Goal: Information Seeking & Learning: Find specific page/section

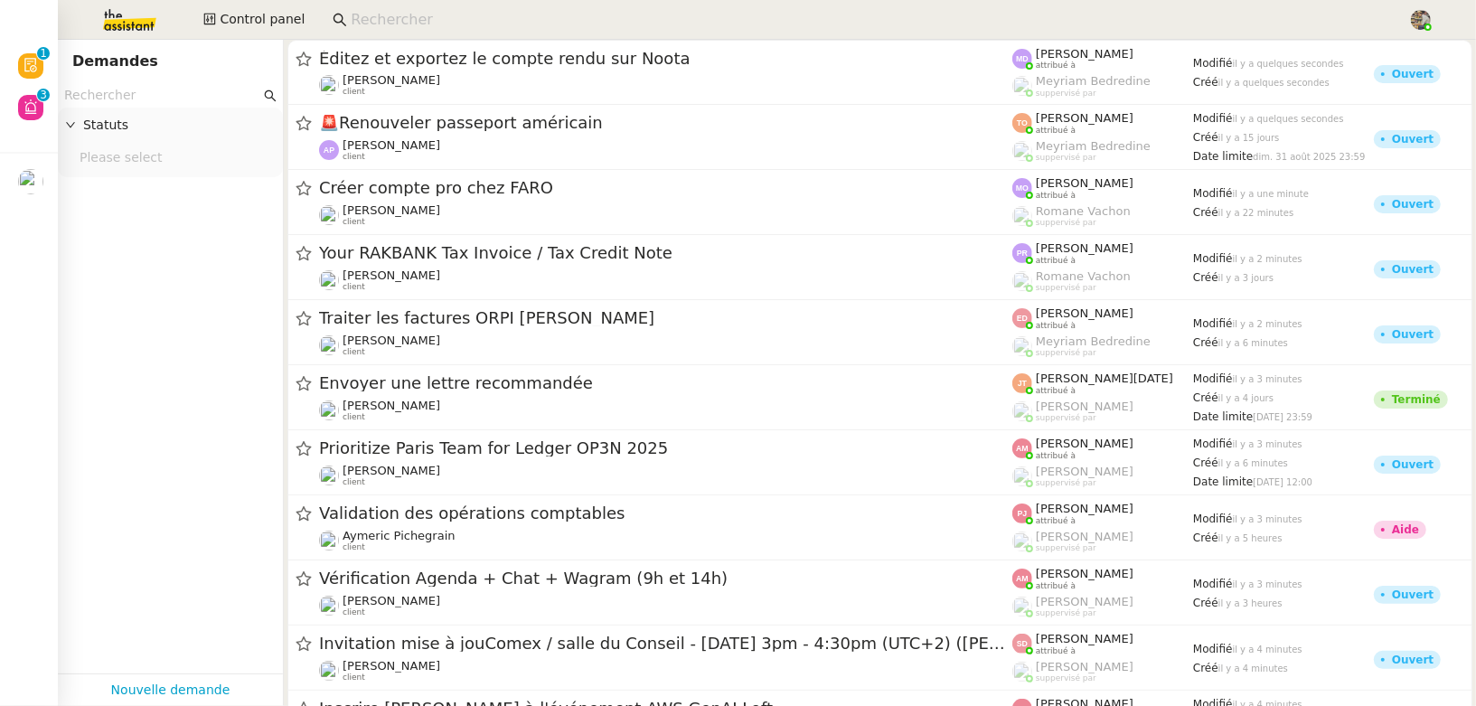
click at [413, 8] on input at bounding box center [870, 20] width 1039 height 24
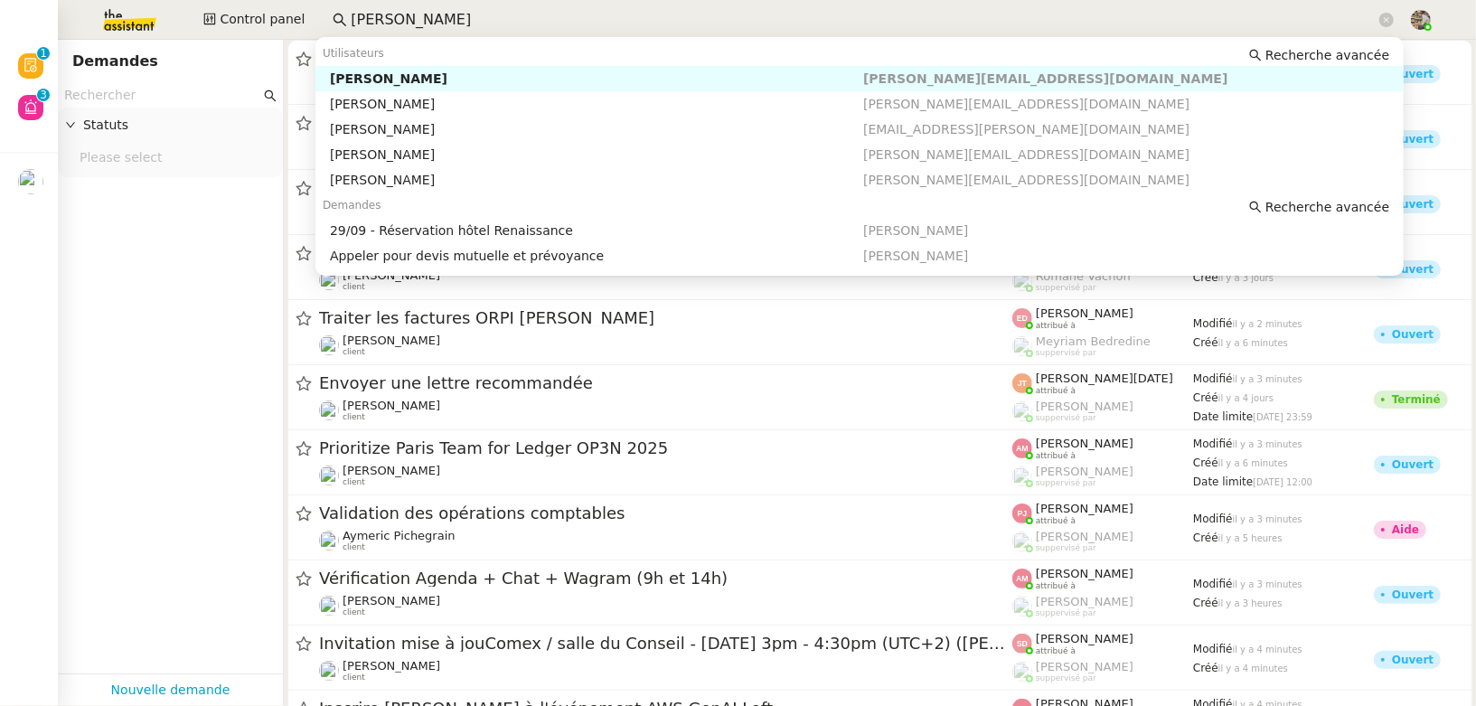
click at [384, 79] on div "[PERSON_NAME]" at bounding box center [596, 78] width 533 height 16
type input "[PERSON_NAME]"
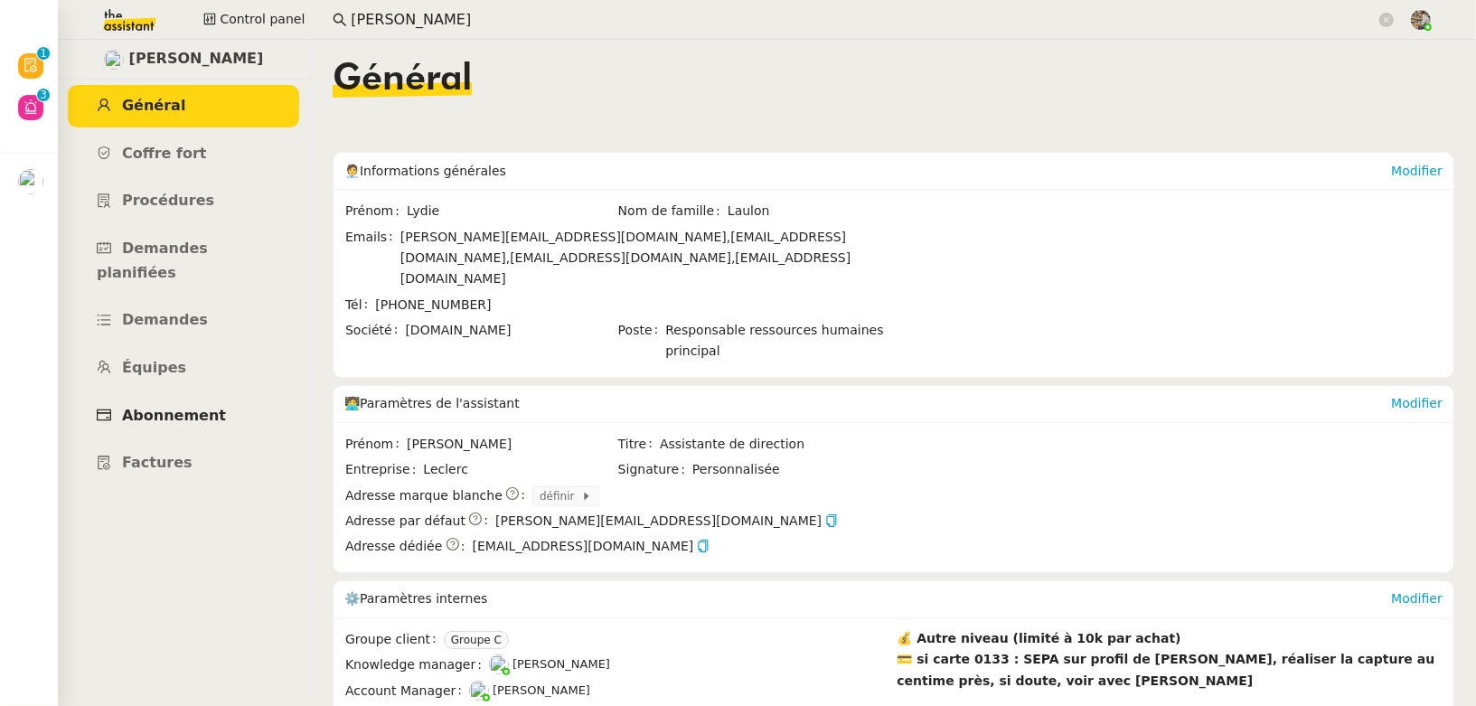
click at [172, 407] on span "Abonnement" at bounding box center [174, 415] width 104 height 17
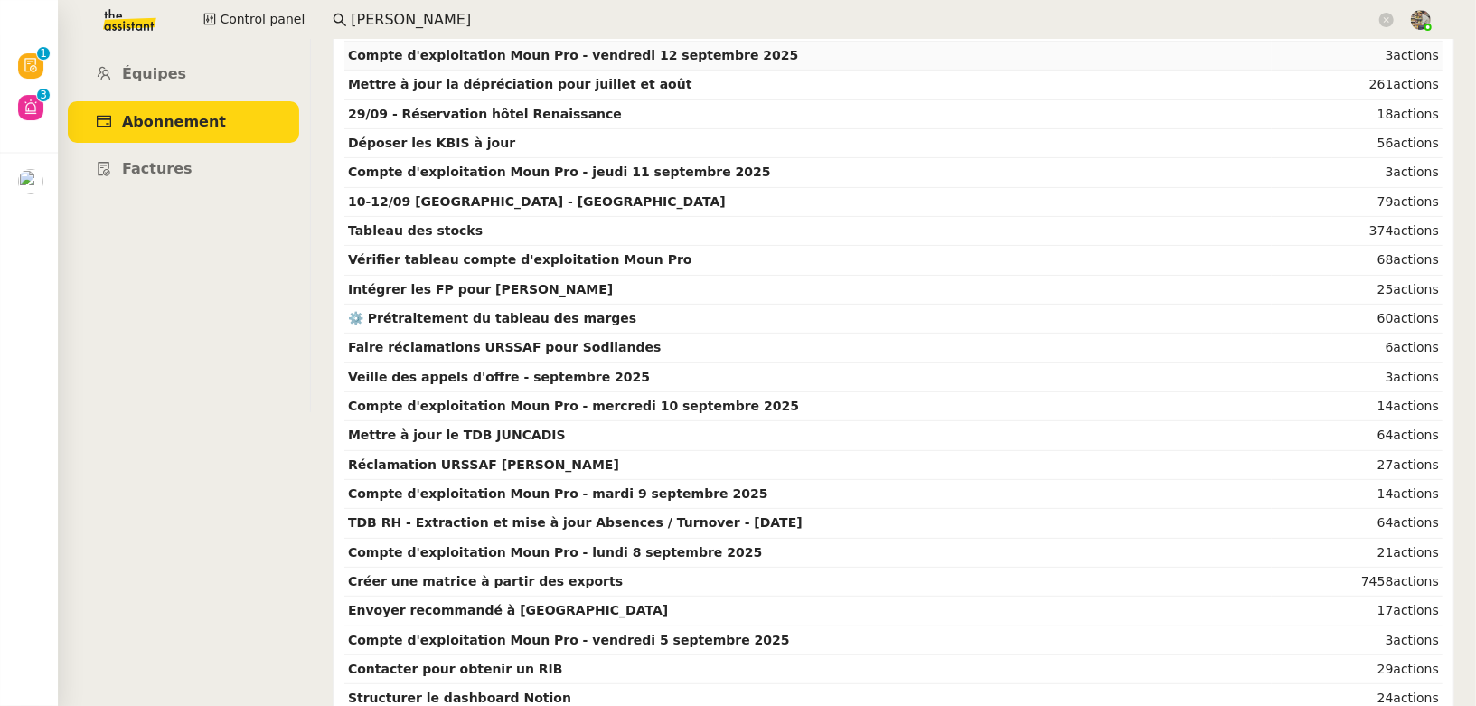
scroll to position [295, 0]
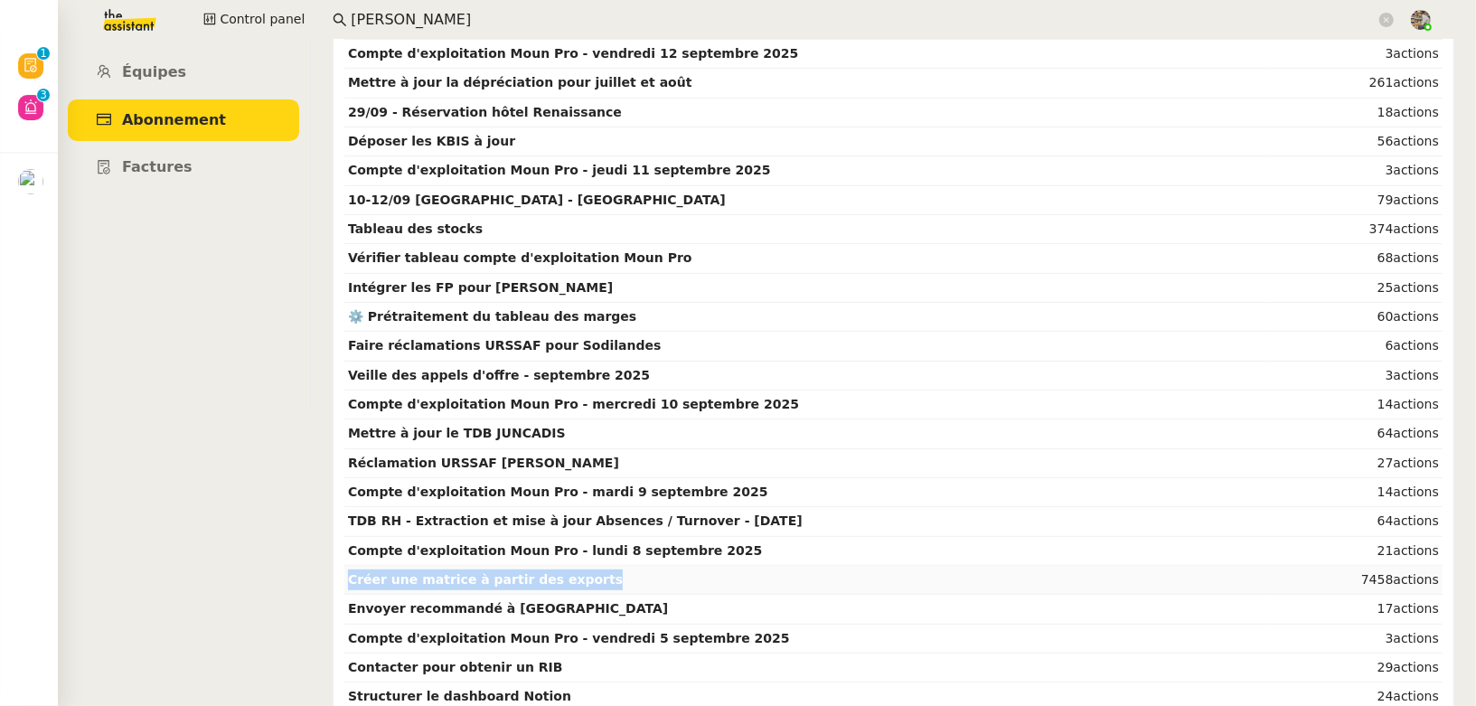
copy strong "Créer une matrice à partir des exports"
drag, startPoint x: 630, startPoint y: 568, endPoint x: 348, endPoint y: 573, distance: 282.0
click at [348, 573] on td "Créer une matrice à partir des exports" at bounding box center [807, 580] width 927 height 29
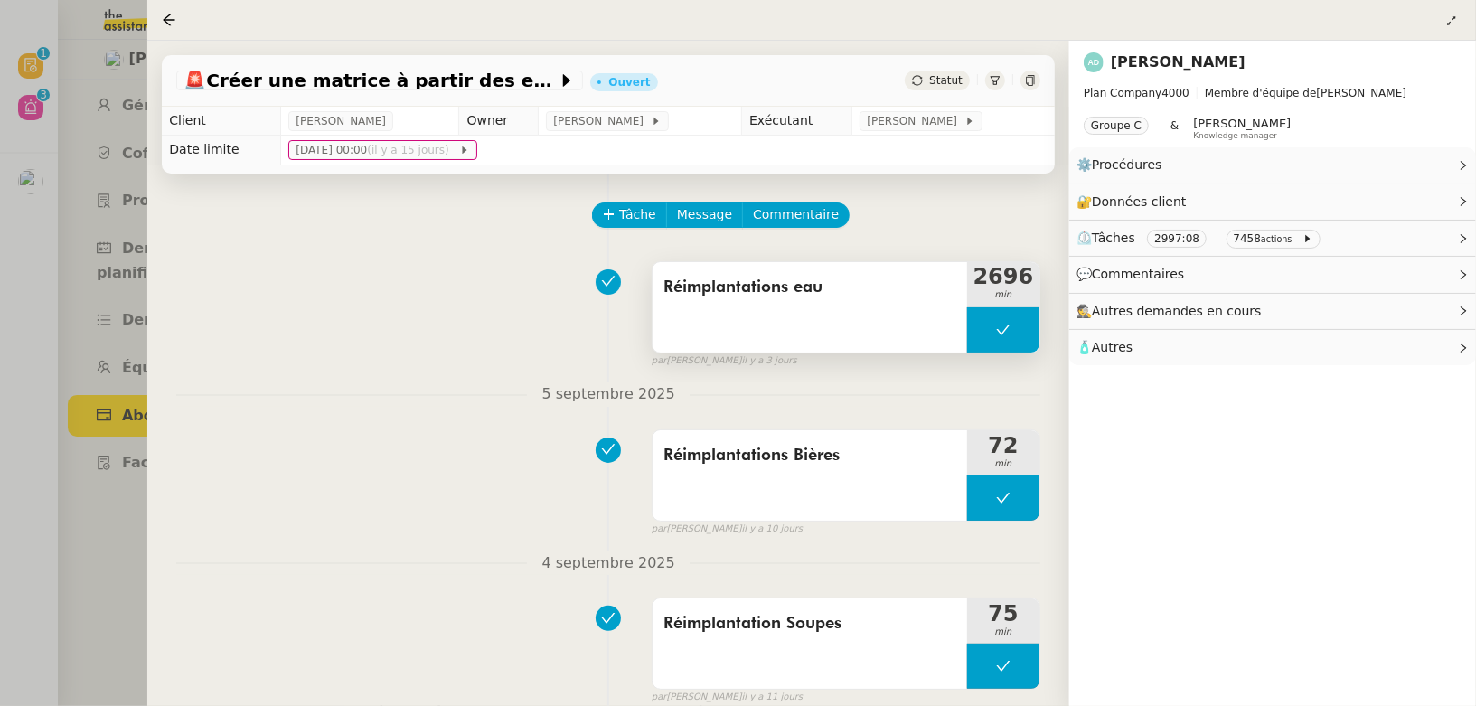
click at [858, 284] on span "Réimplantations eau" at bounding box center [809, 287] width 293 height 27
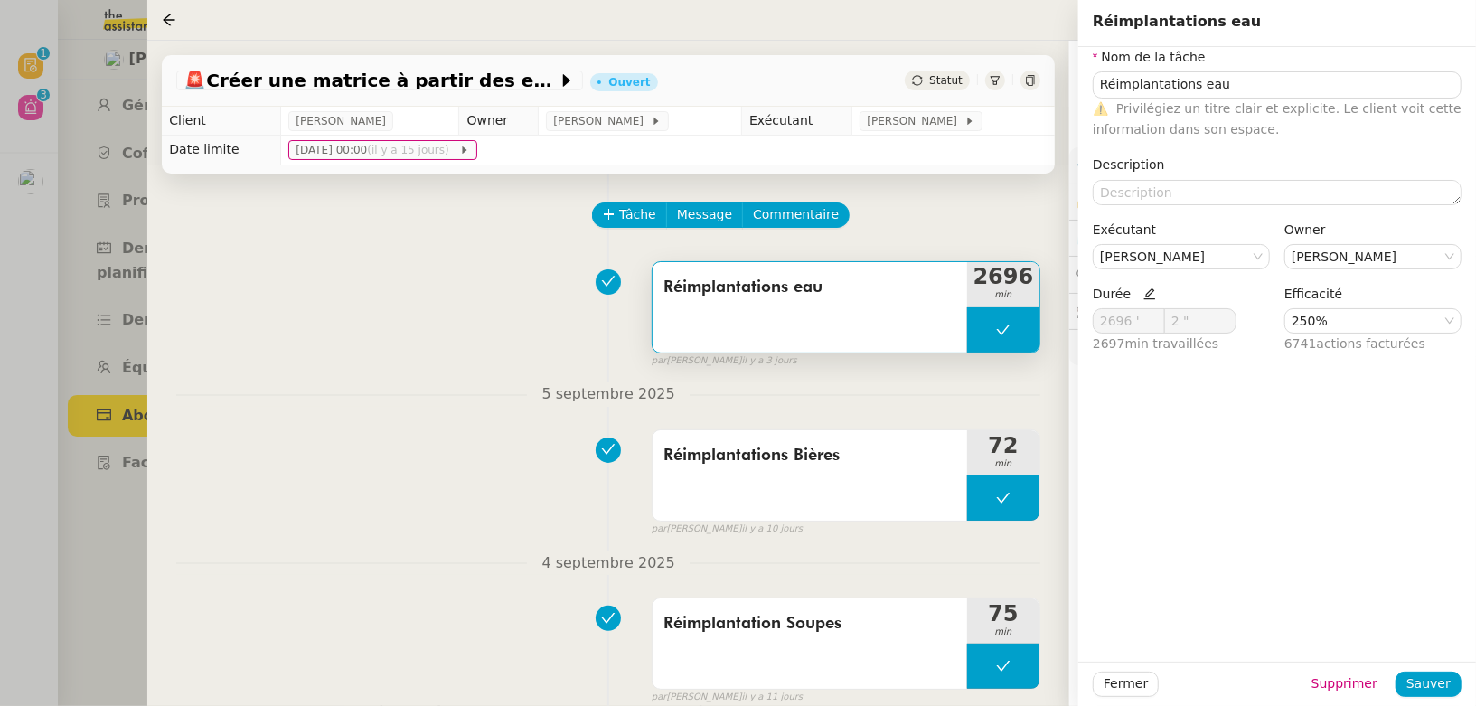
click at [1143, 295] on icon at bounding box center [1149, 293] width 13 height 13
click at [599, 293] on div at bounding box center [608, 281] width 25 height 25
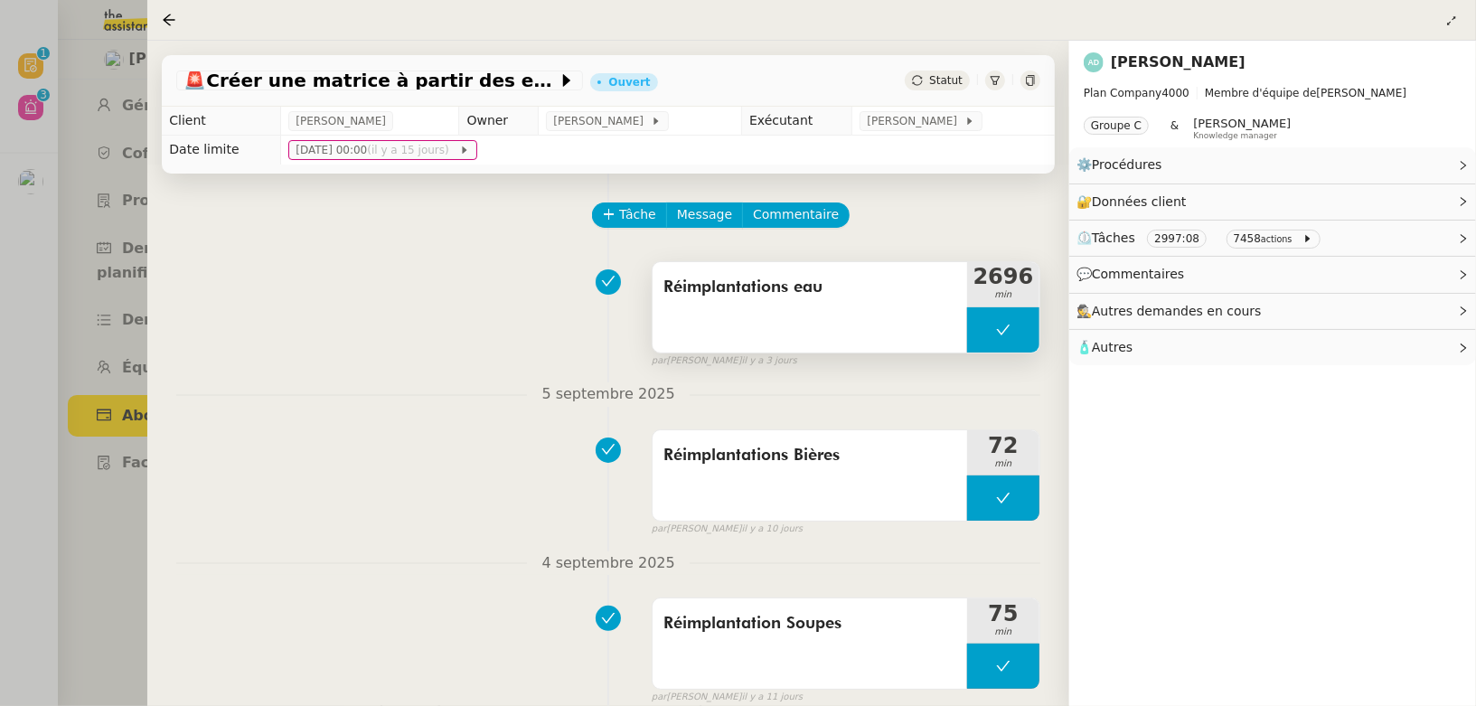
click at [777, 301] on div "Réimplantations eau" at bounding box center [809, 307] width 314 height 90
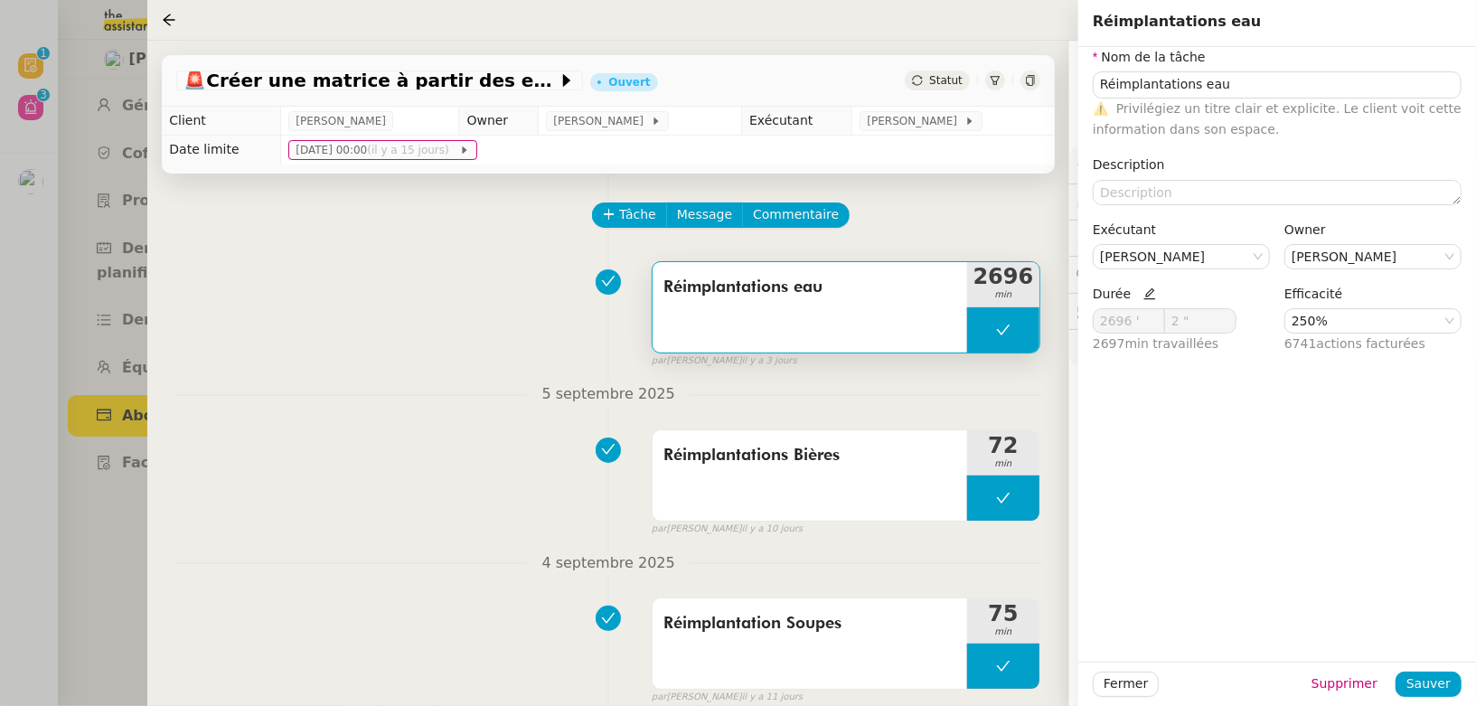
click at [78, 295] on div at bounding box center [738, 353] width 1476 height 706
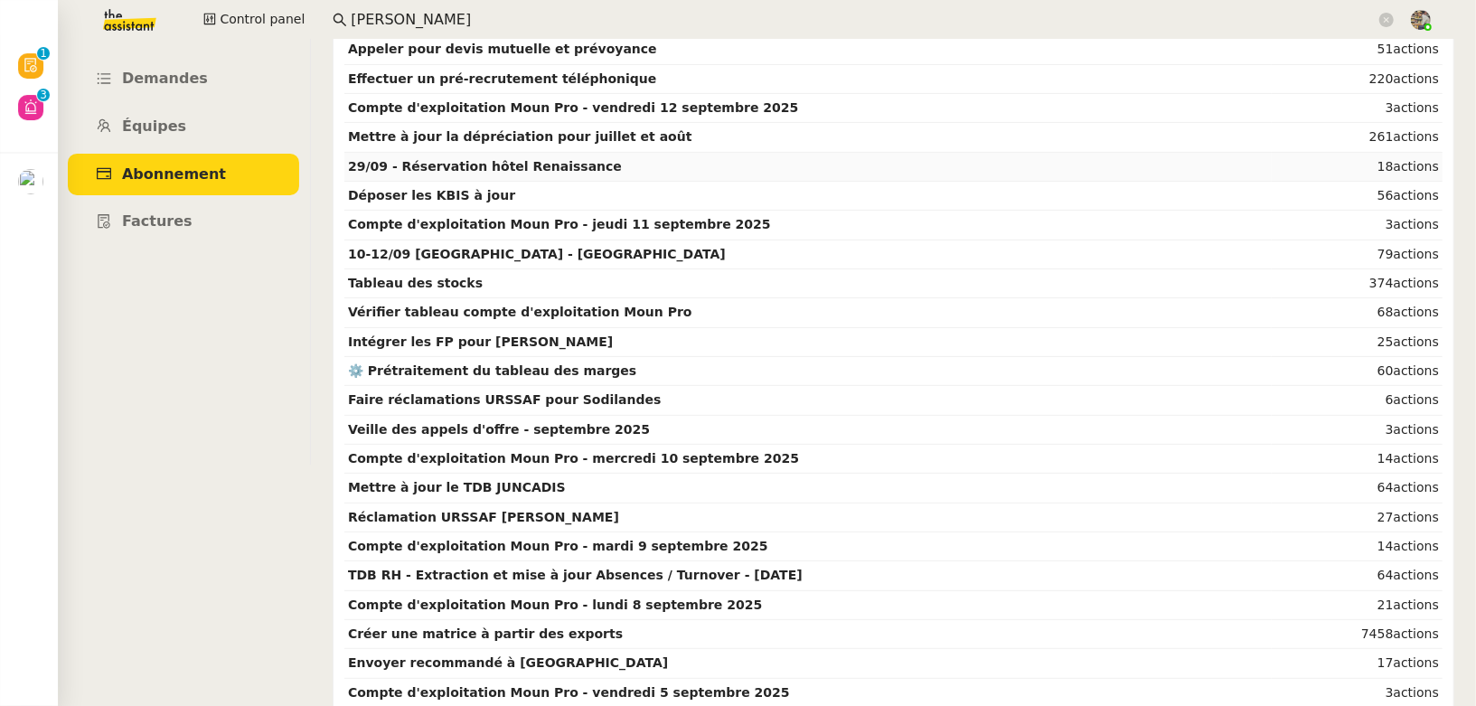
scroll to position [277, 0]
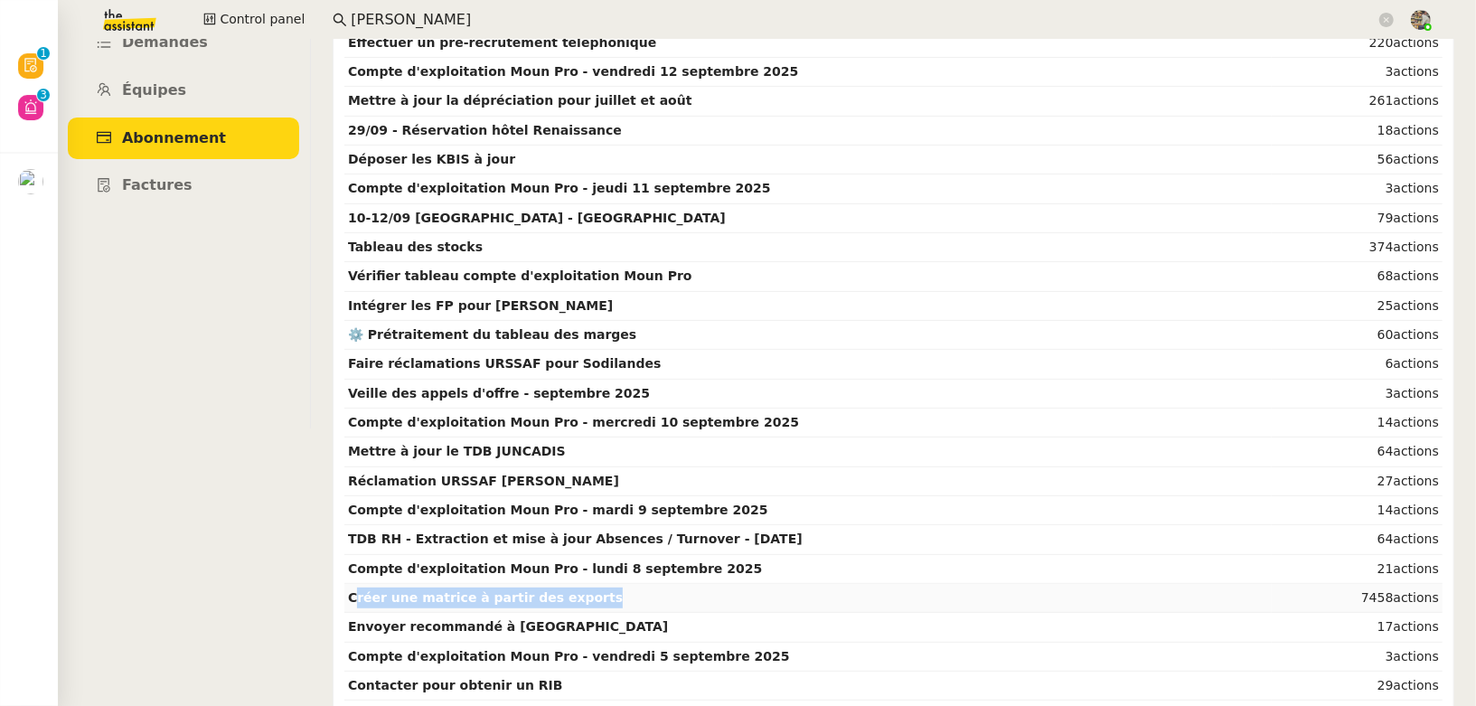
drag, startPoint x: 516, startPoint y: 590, endPoint x: 357, endPoint y: 591, distance: 159.0
click at [357, 591] on td "Créer une matrice à partir des exports" at bounding box center [807, 598] width 927 height 29
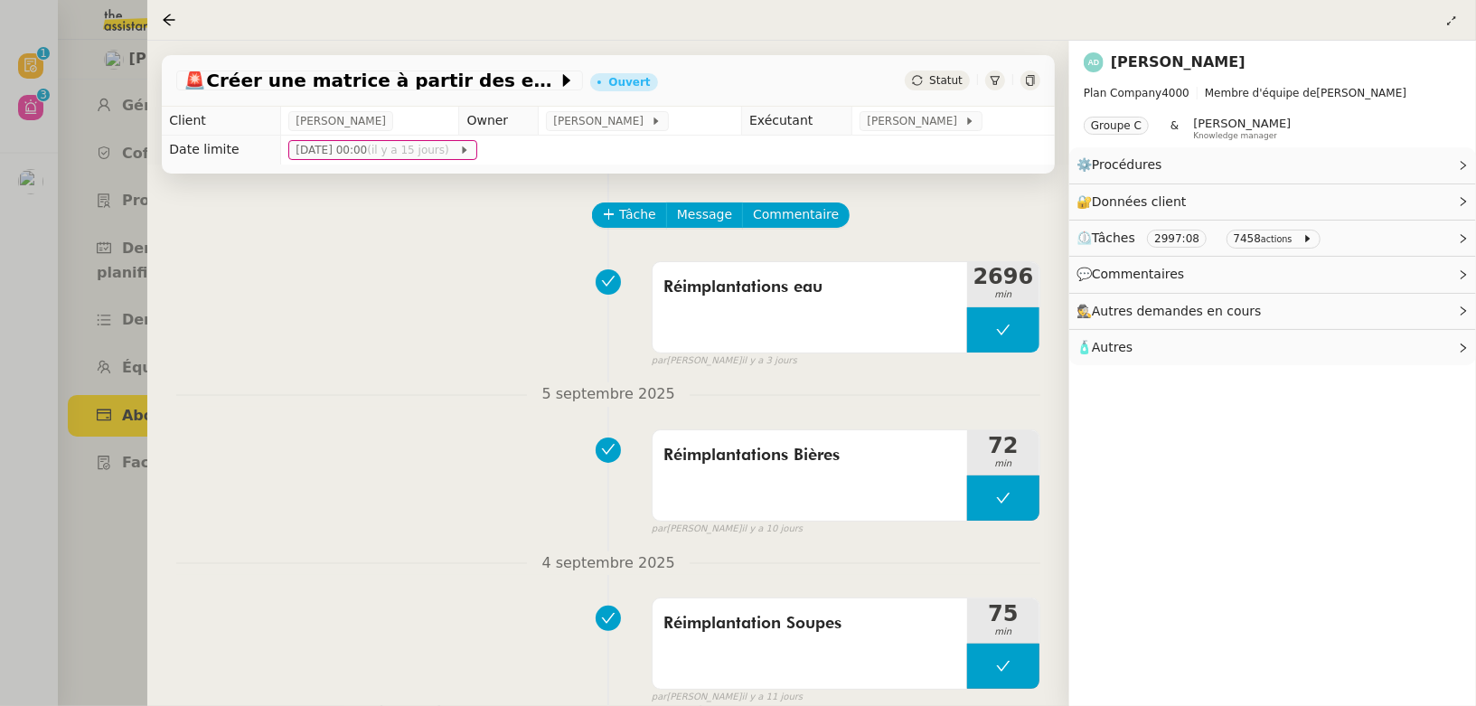
click at [1272, 240] on small "actions" at bounding box center [1277, 239] width 32 height 10
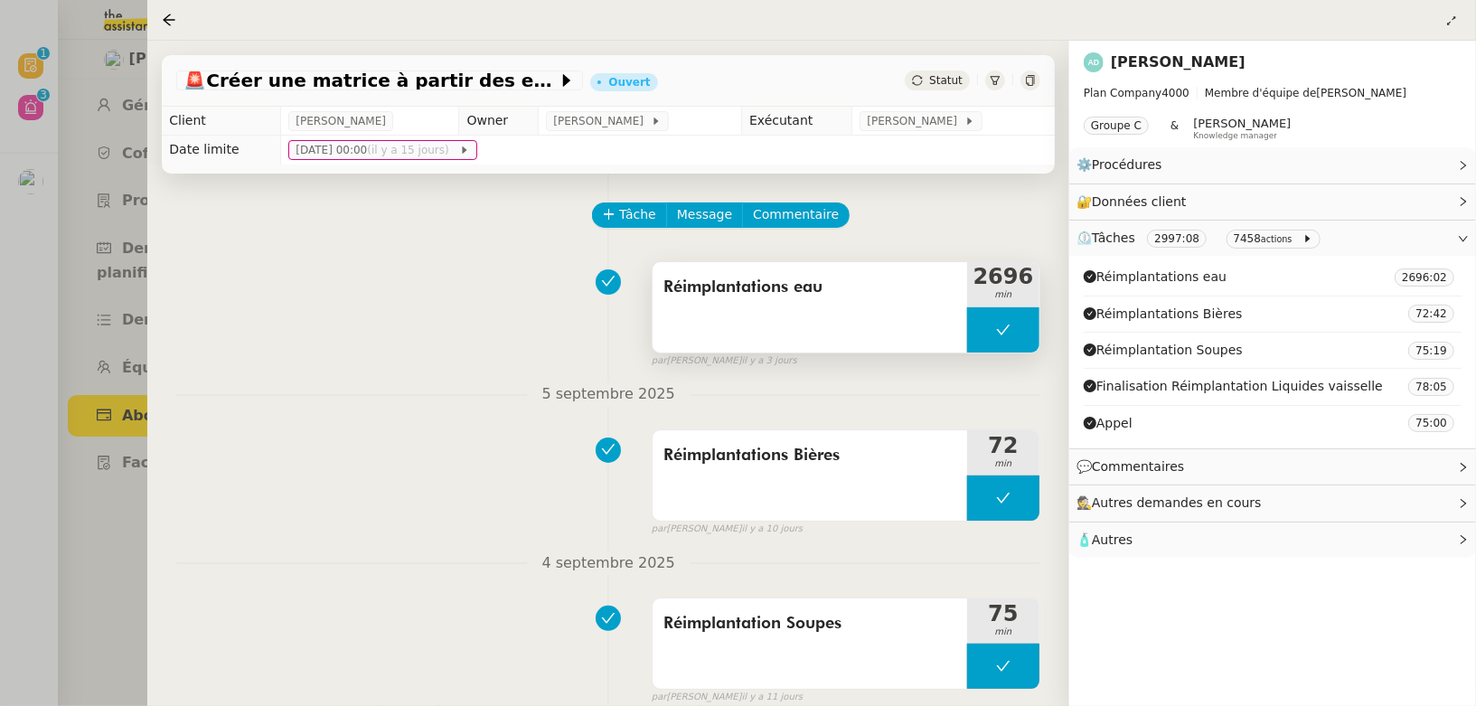
click at [888, 312] on div "Réimplantations eau" at bounding box center [809, 307] width 314 height 90
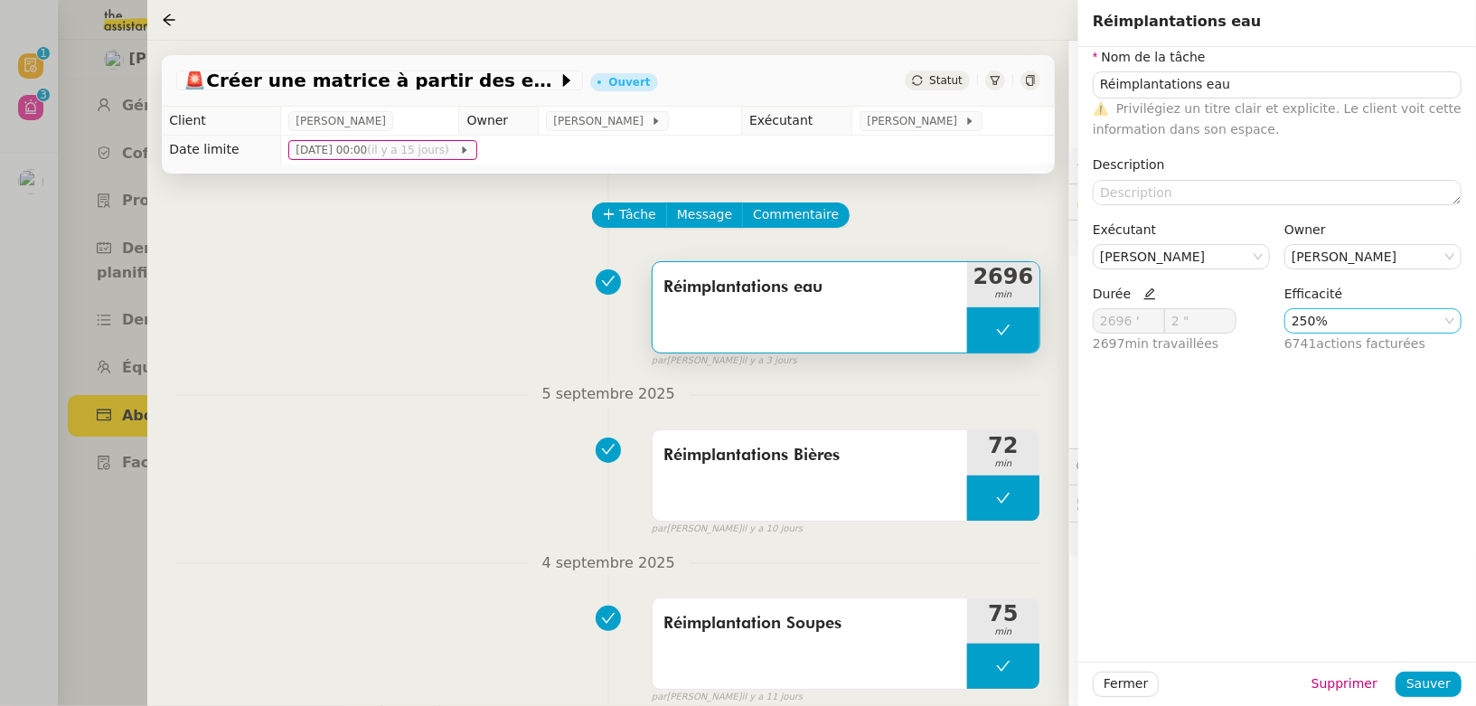
click at [1336, 323] on nz-select-item "250%" at bounding box center [1372, 320] width 163 height 23
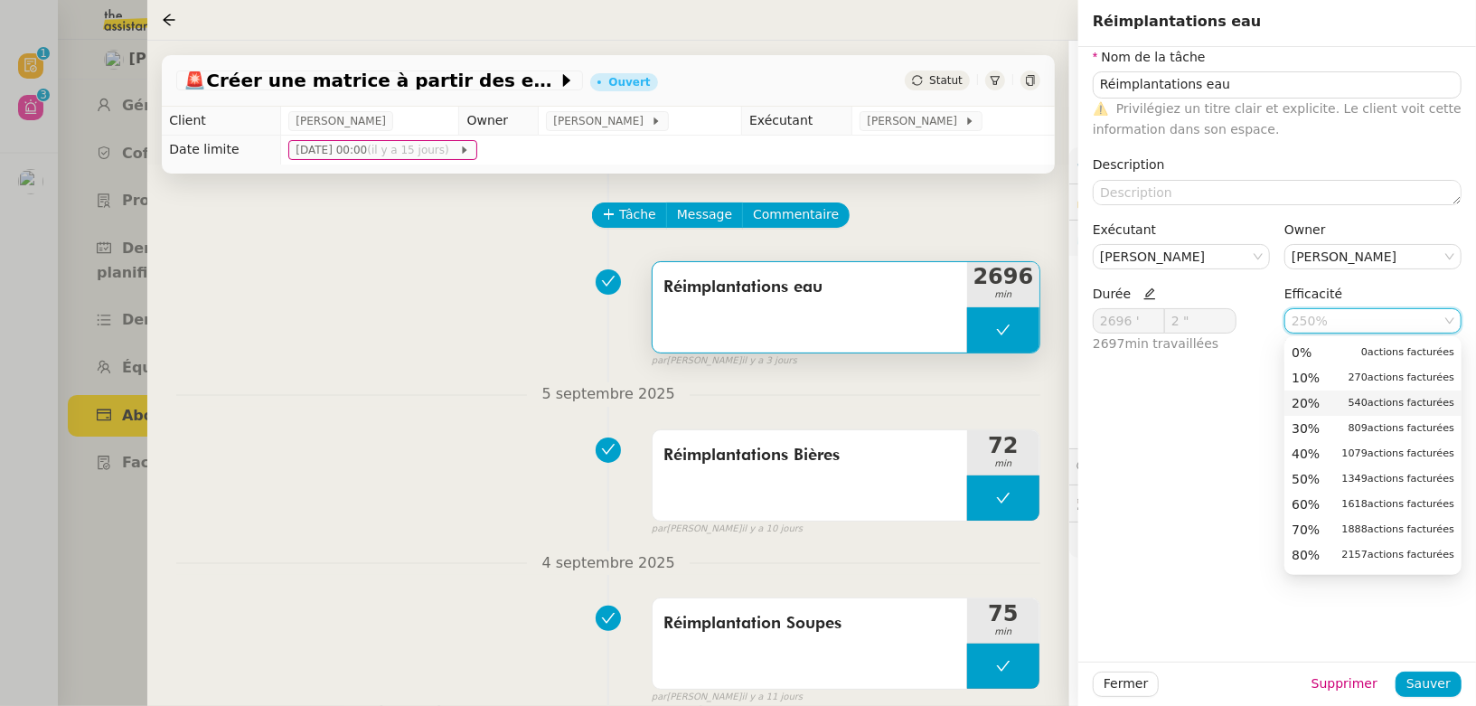
click at [1192, 413] on div "Nom de la tâche Réimplantations eau ⚠️ Privilégiez un titre clair et explicite.…" at bounding box center [1277, 354] width 398 height 614
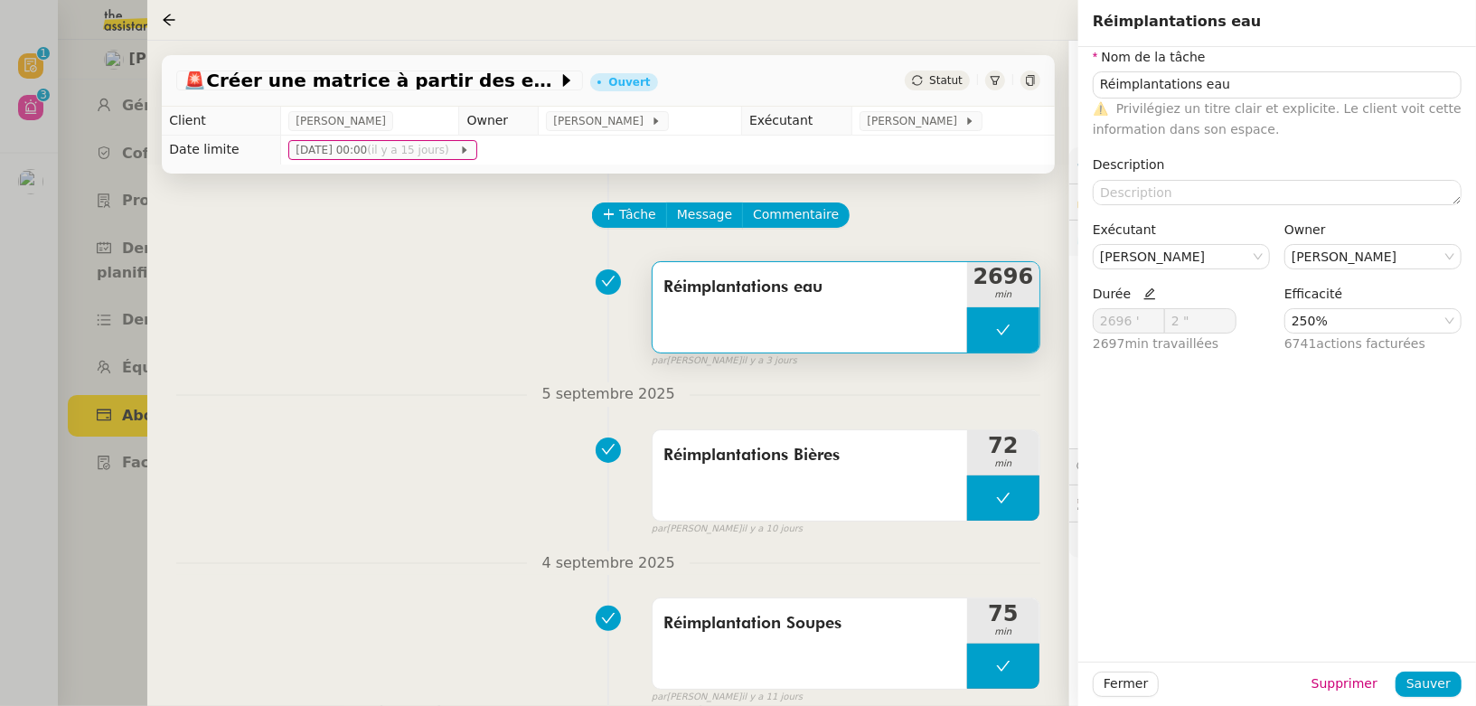
click at [959, 25] on div at bounding box center [811, 19] width 1299 height 25
click at [455, 383] on nz-divider "5 septembre 2025" at bounding box center [608, 394] width 864 height 24
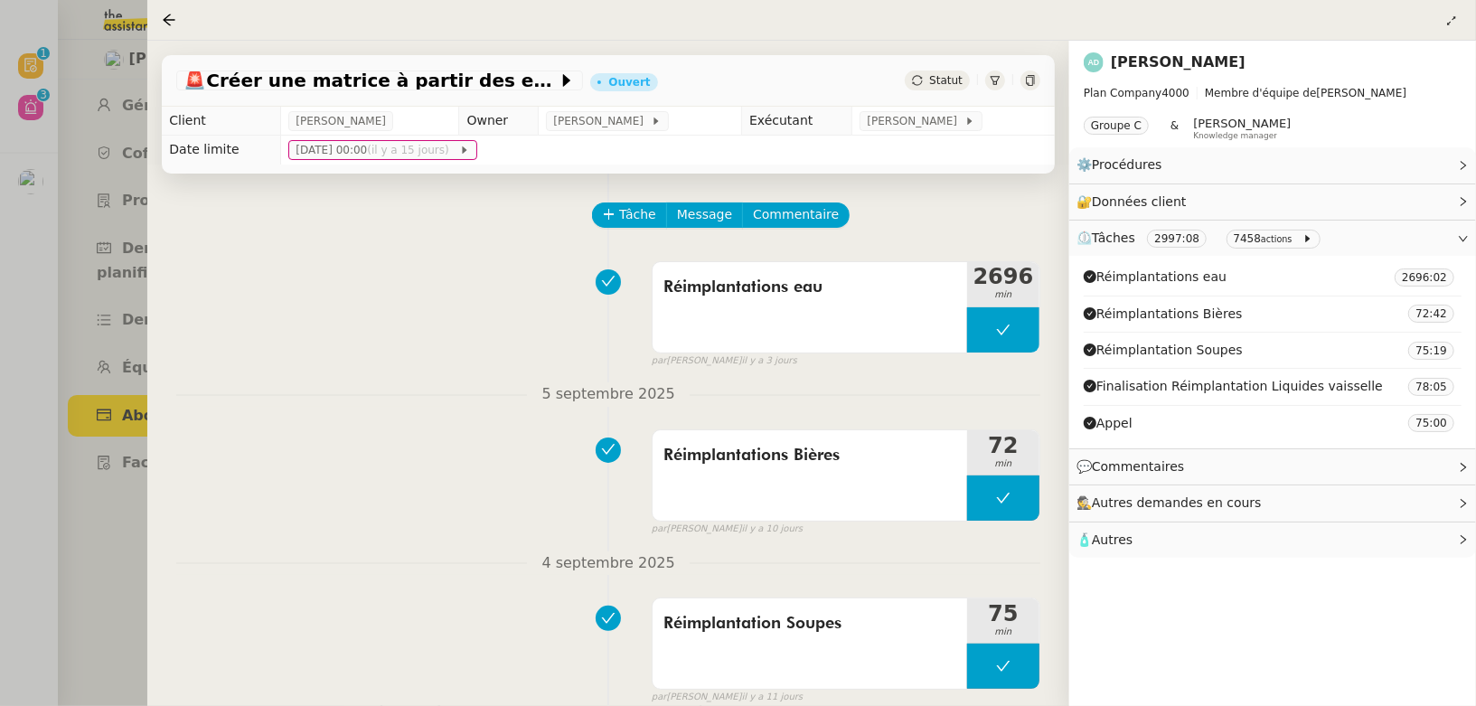
click at [1440, 23] on div at bounding box center [811, 19] width 1299 height 25
click at [1450, 23] on icon at bounding box center [1451, 20] width 11 height 11
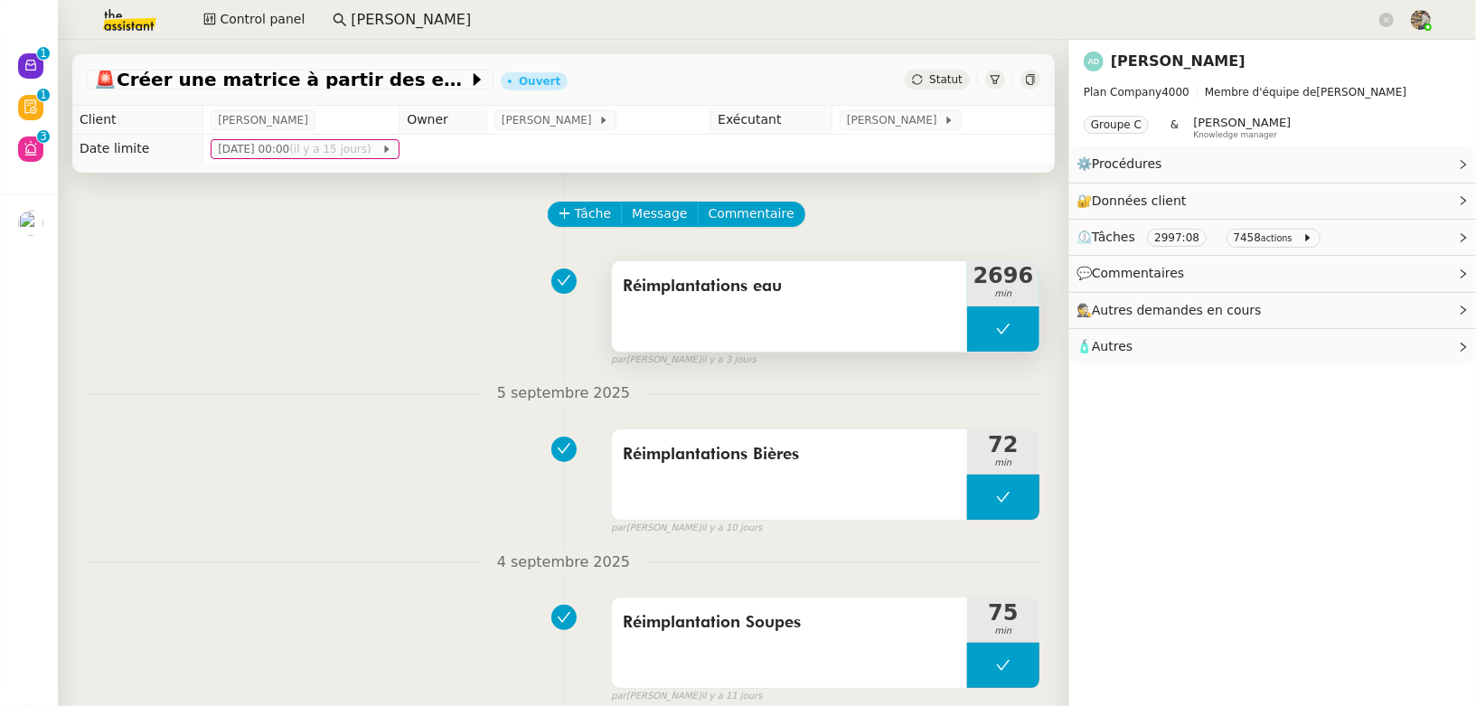
copy span "Réimplantations eau"
drag, startPoint x: 802, startPoint y: 286, endPoint x: 614, endPoint y: 287, distance: 188.9
click at [614, 287] on div "Réimplantations eau" at bounding box center [789, 306] width 355 height 90
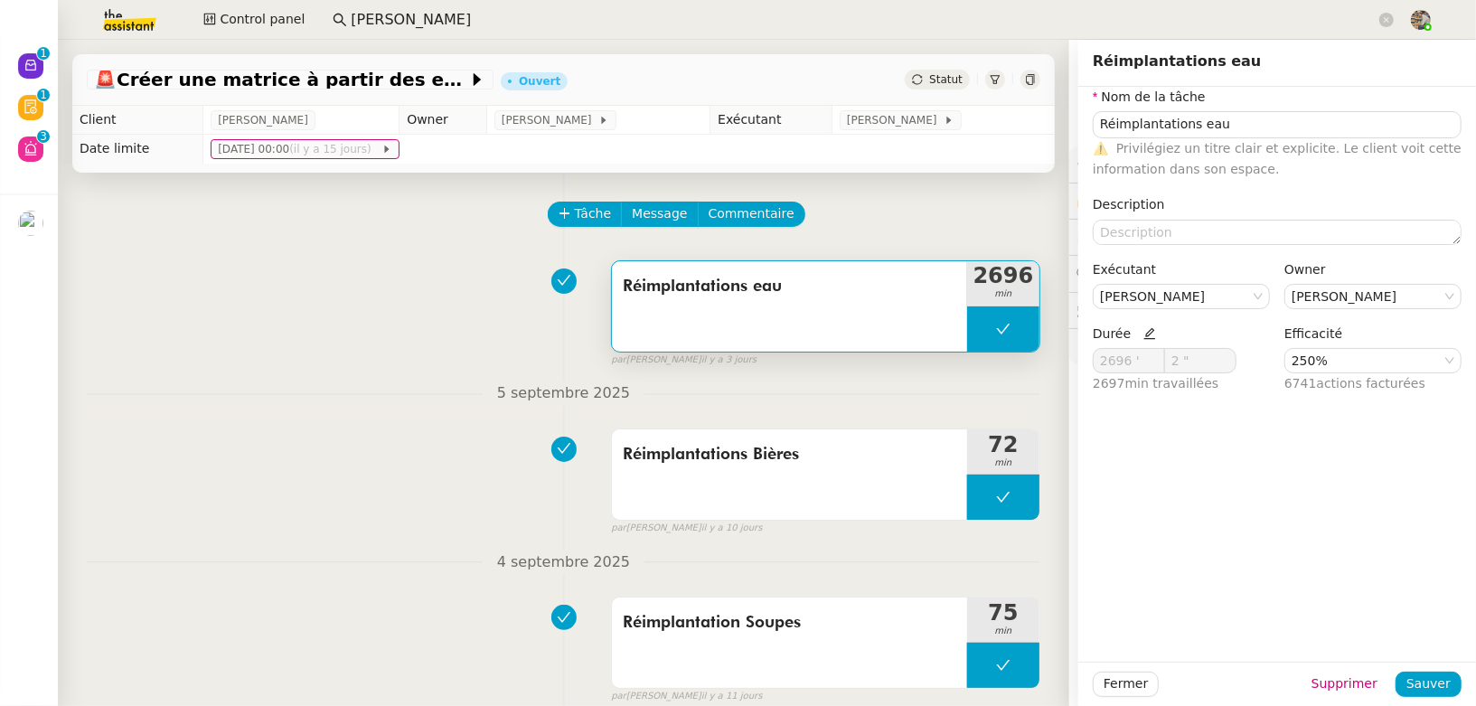
click at [776, 334] on div "Réimplantations eau" at bounding box center [789, 306] width 355 height 90
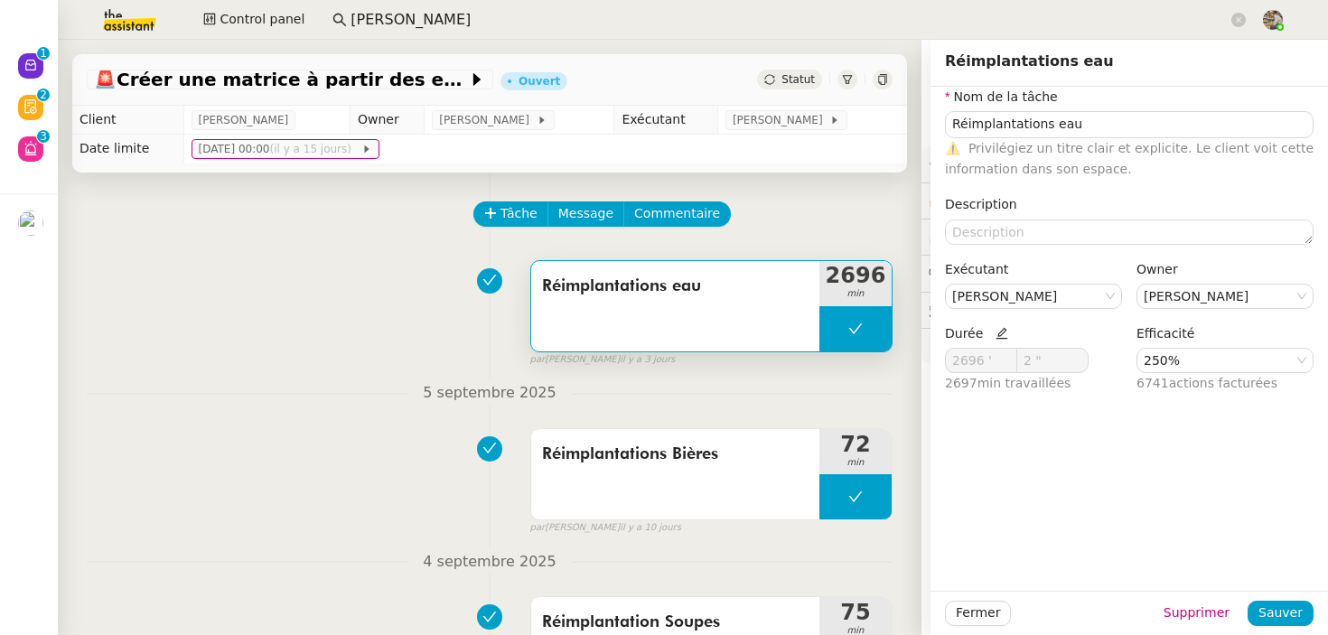
click at [878, 76] on icon at bounding box center [882, 79] width 8 height 11
click at [655, 313] on div "Réimplantations eau" at bounding box center [675, 306] width 288 height 90
click at [649, 450] on span "Réimplantations Bières" at bounding box center [675, 454] width 267 height 27
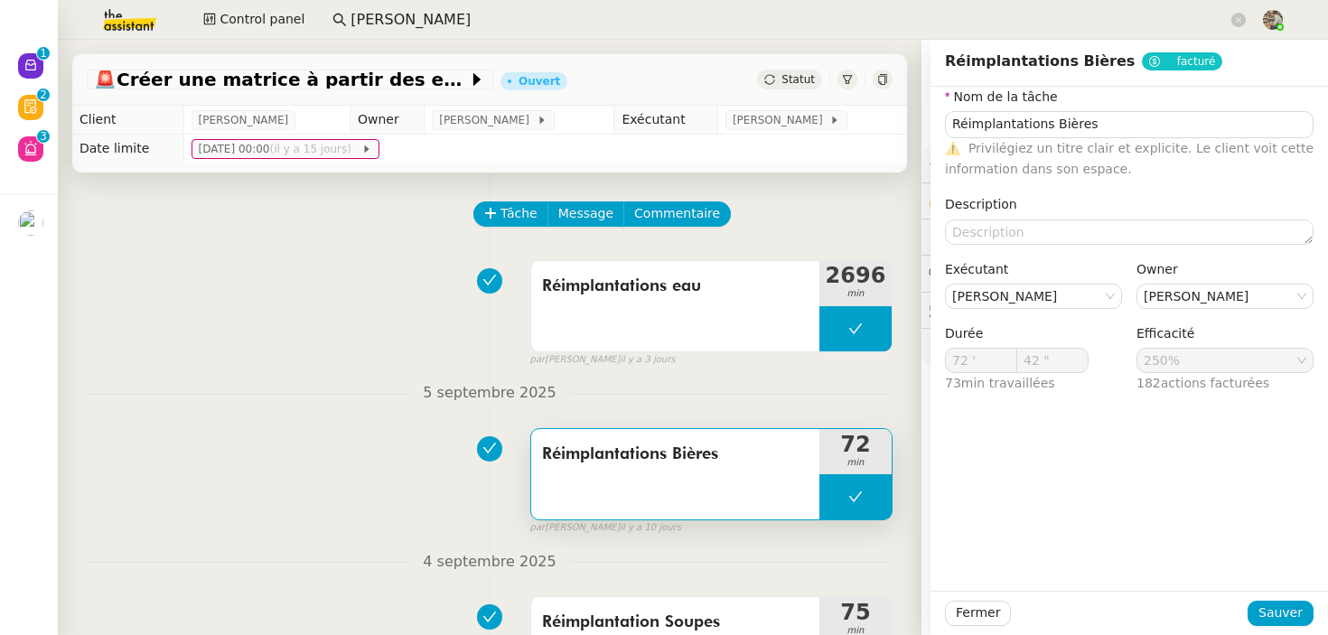
click at [661, 242] on div "Tâche Message Commentaire" at bounding box center [683, 223] width 417 height 43
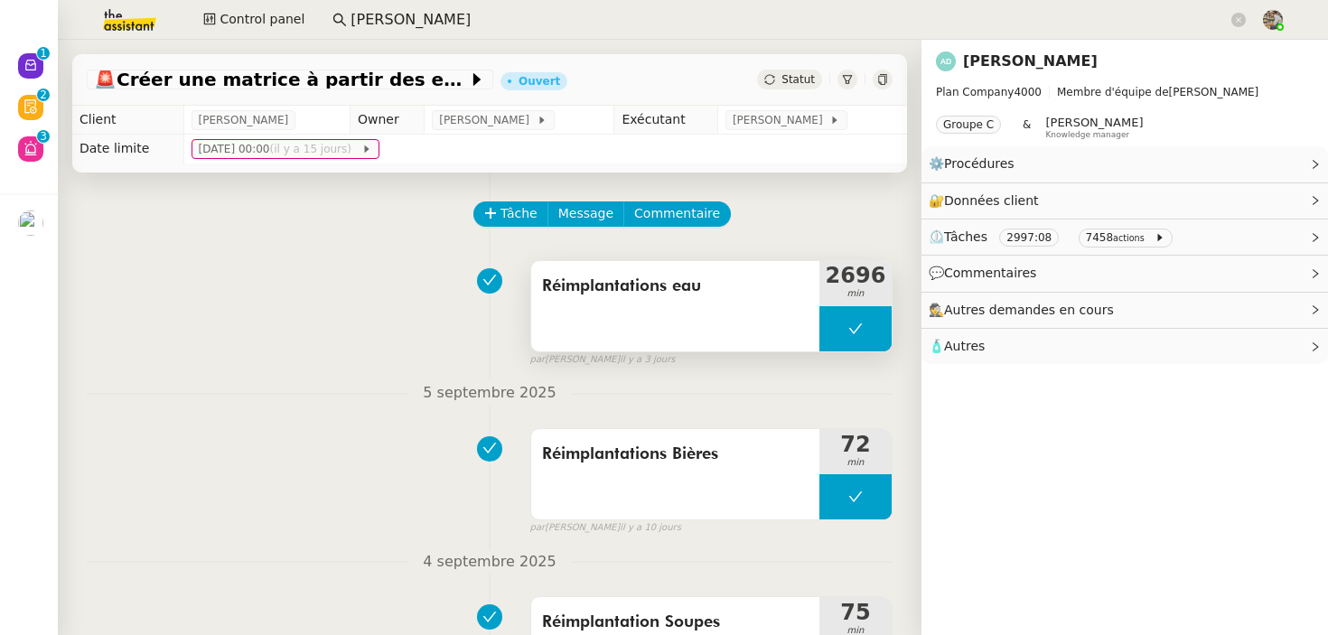
click at [674, 314] on div "Réimplantations eau" at bounding box center [675, 306] width 288 height 90
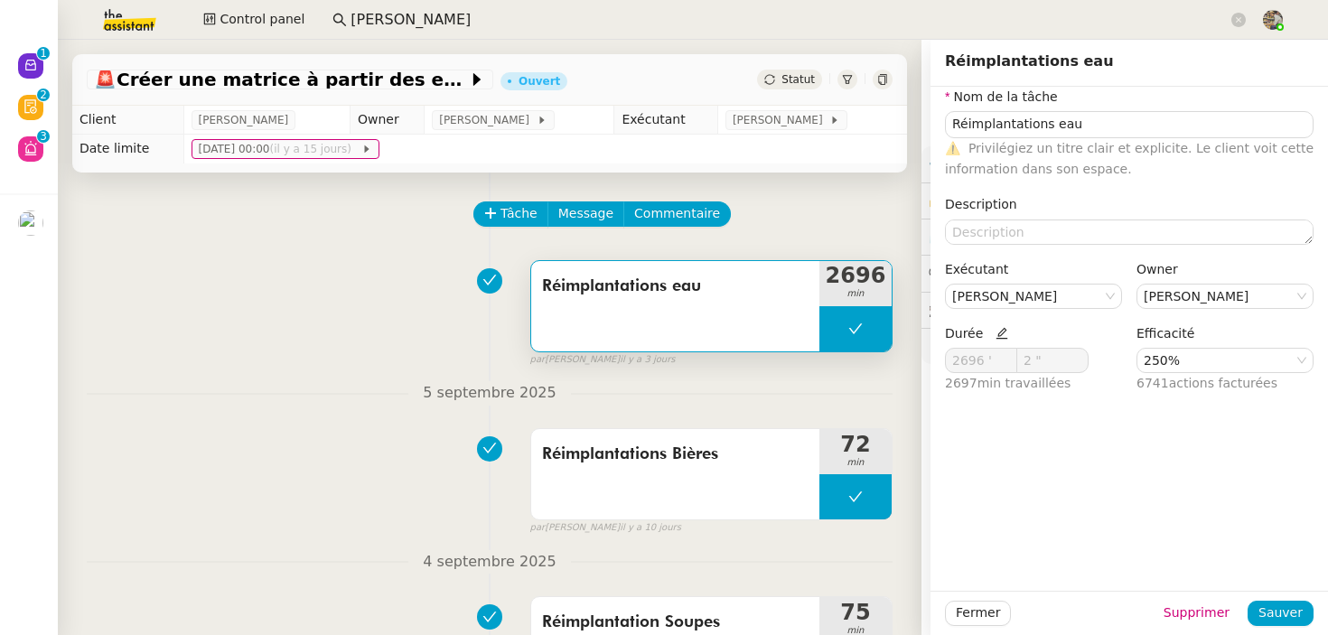
click at [674, 314] on div "Réimplantations eau" at bounding box center [675, 306] width 288 height 90
click at [996, 335] on icon at bounding box center [1002, 334] width 12 height 12
click at [854, 325] on icon at bounding box center [856, 329] width 14 height 14
type input "Réimplantations eau"
type input "2696 '"
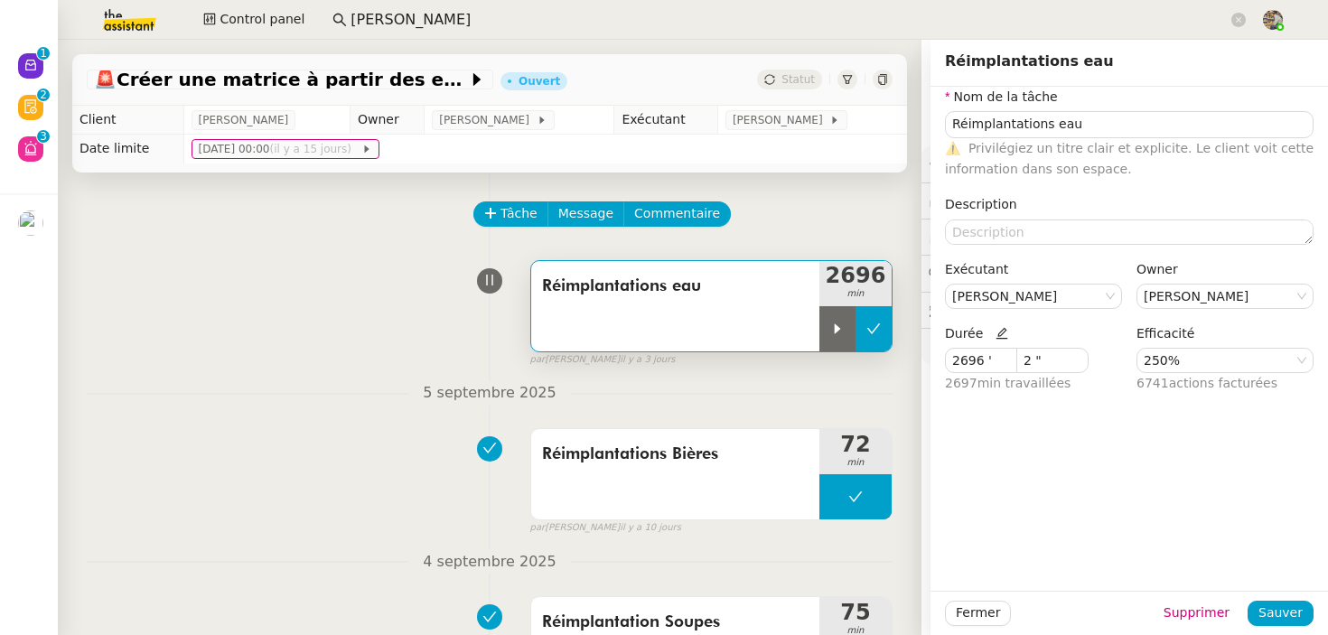
type input "2 ""
type input "Réimplantations eau"
type input "2696 '"
type input "2 ""
click at [265, 329] on div "Réimplantations eau 2696 min false par [PERSON_NAME] [DATE]" at bounding box center [490, 310] width 806 height 116
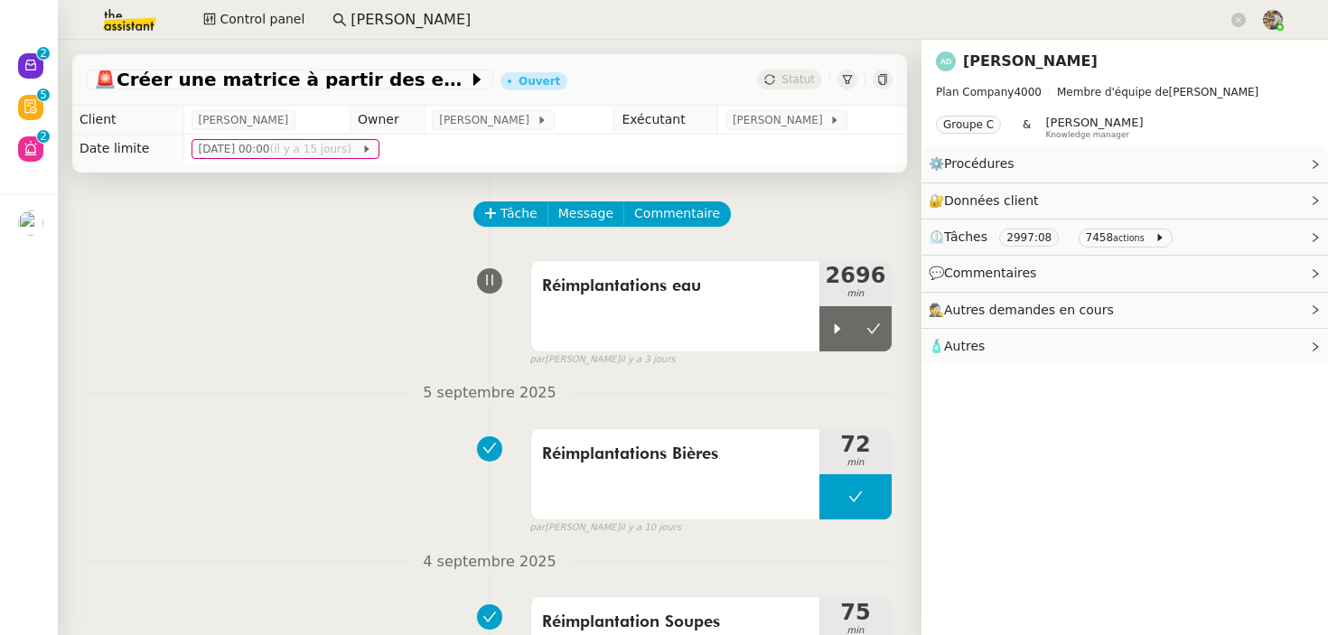
click at [446, 19] on input "[PERSON_NAME]" at bounding box center [789, 20] width 877 height 24
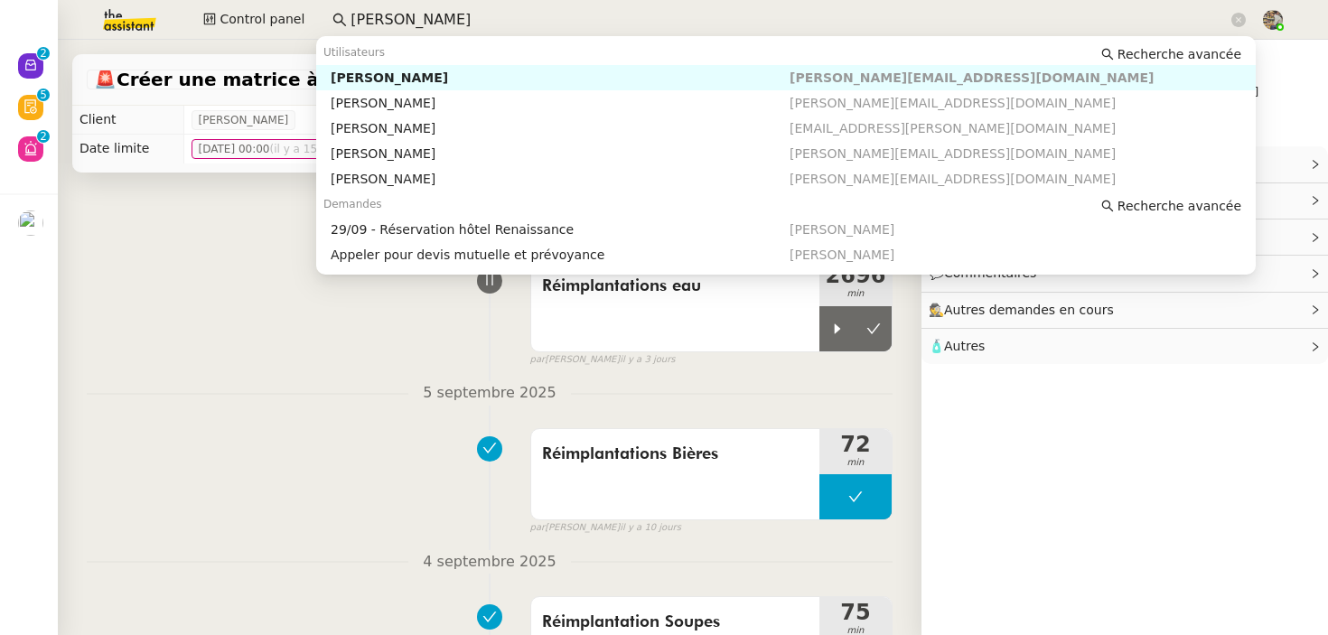
click at [446, 17] on input "[PERSON_NAME]" at bounding box center [789, 20] width 877 height 24
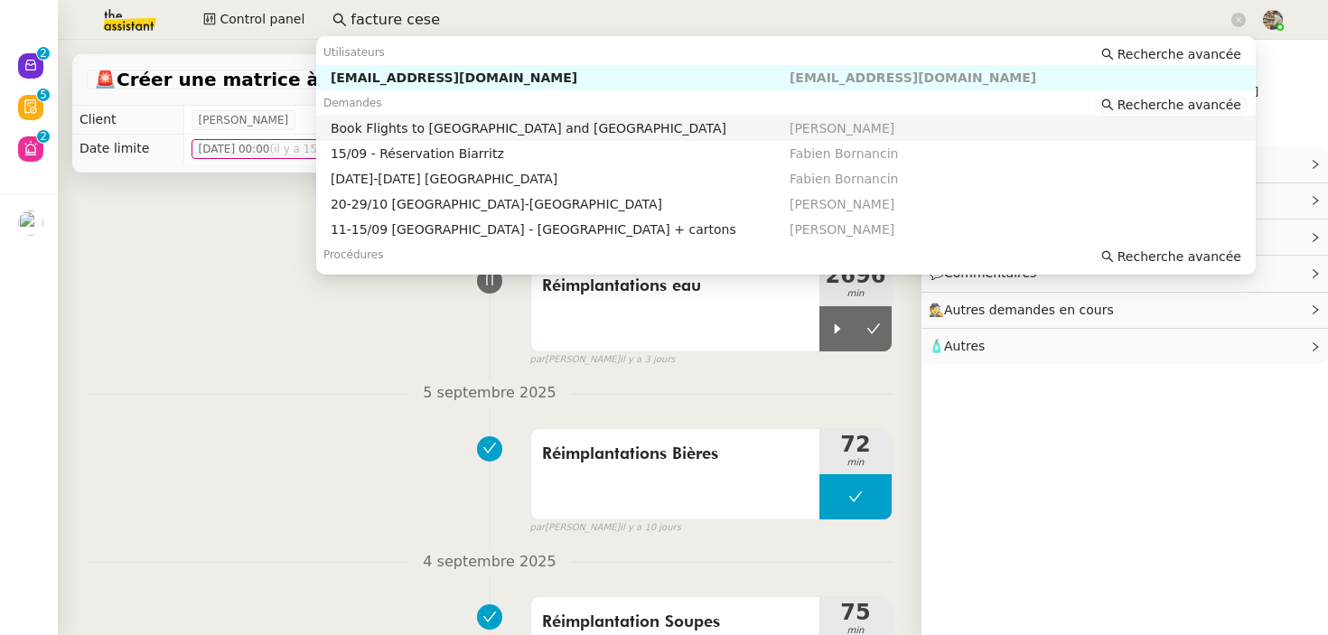
type input "facture cese"
click at [1172, 98] on span "Recherche avancée" at bounding box center [1180, 105] width 124 height 18
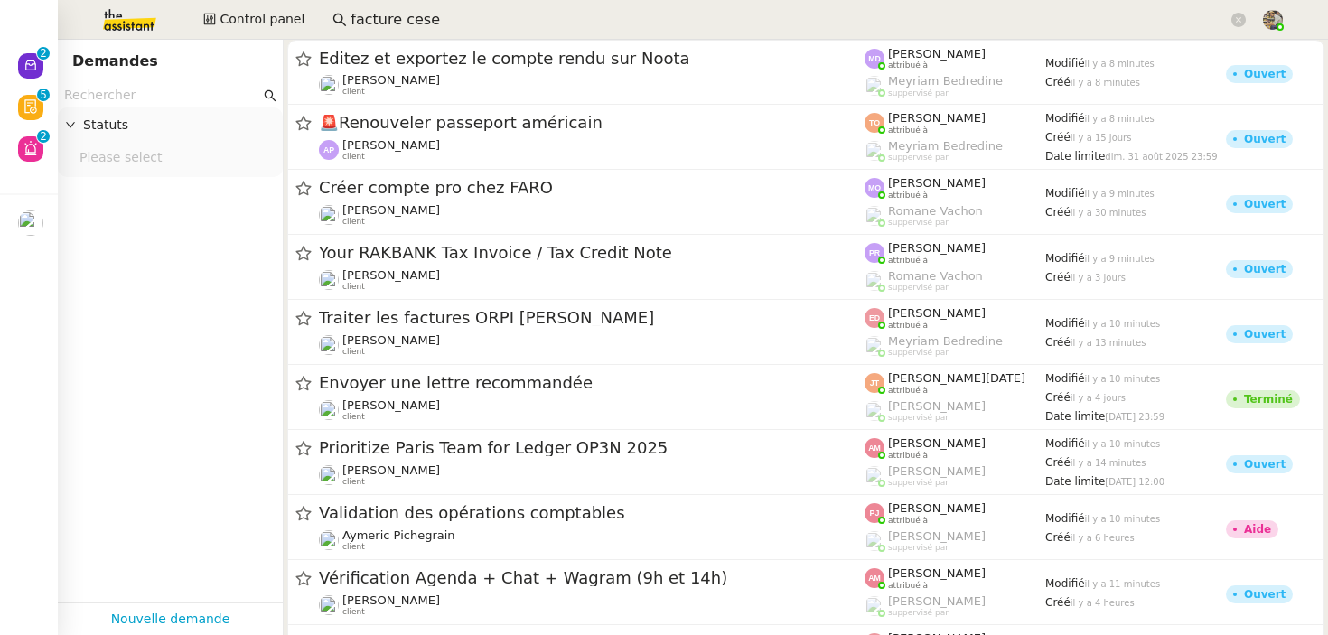
click at [184, 91] on input "text" at bounding box center [162, 95] width 196 height 21
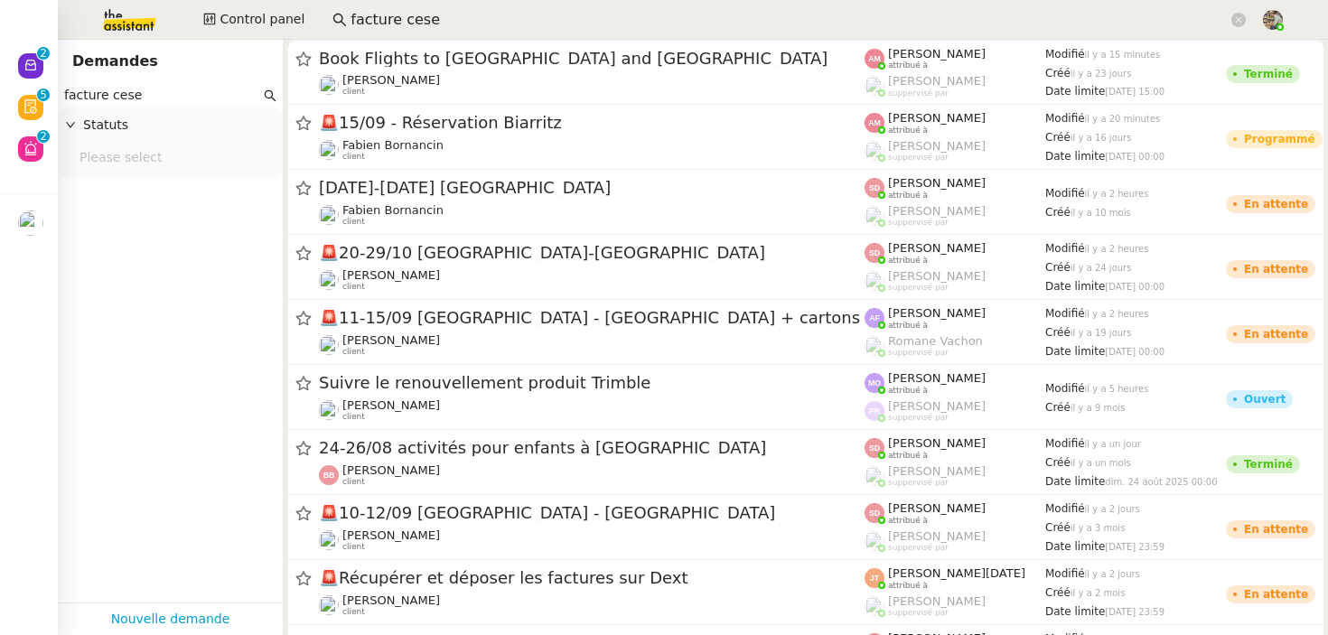
click at [174, 88] on input "facture cese" at bounding box center [162, 95] width 196 height 21
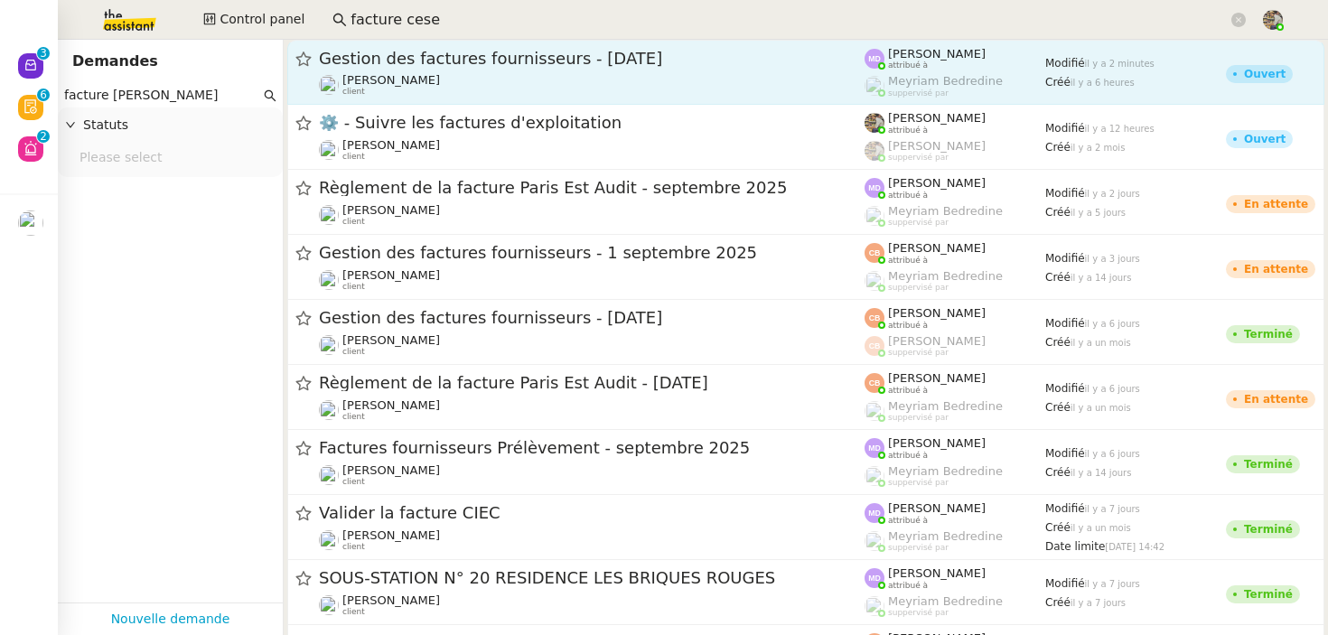
type input "facture [PERSON_NAME]"
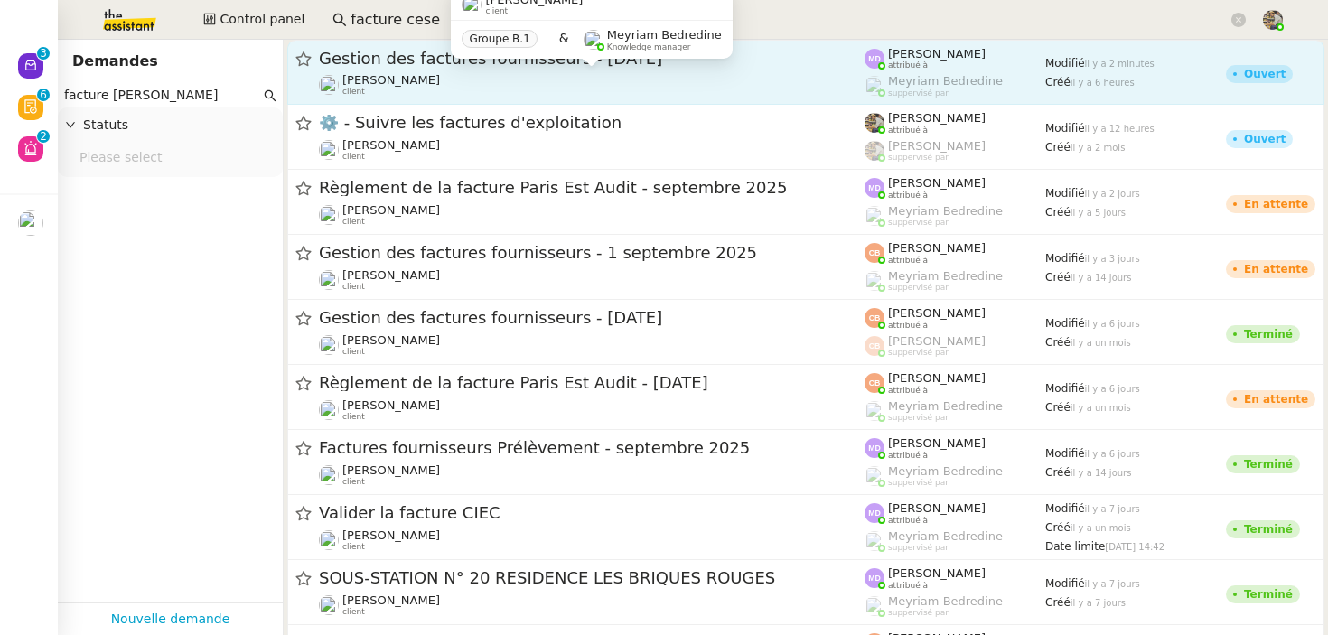
click at [432, 83] on span "[PERSON_NAME]" at bounding box center [391, 80] width 98 height 14
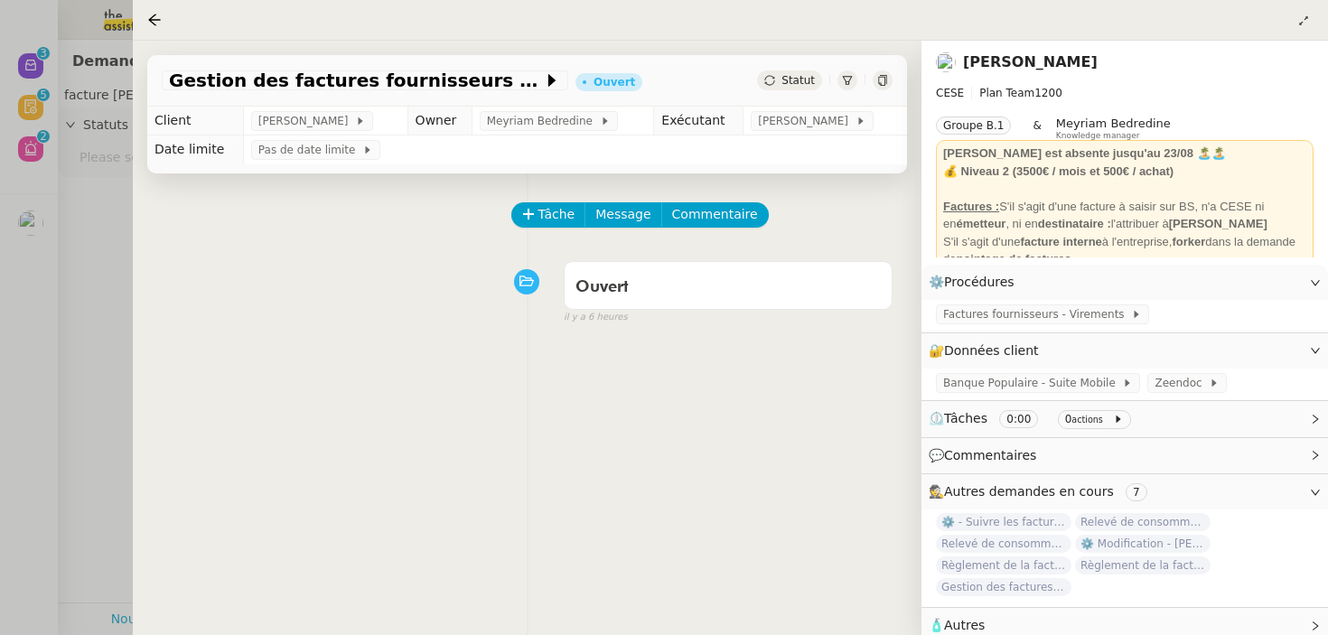
click at [93, 312] on div at bounding box center [664, 317] width 1328 height 635
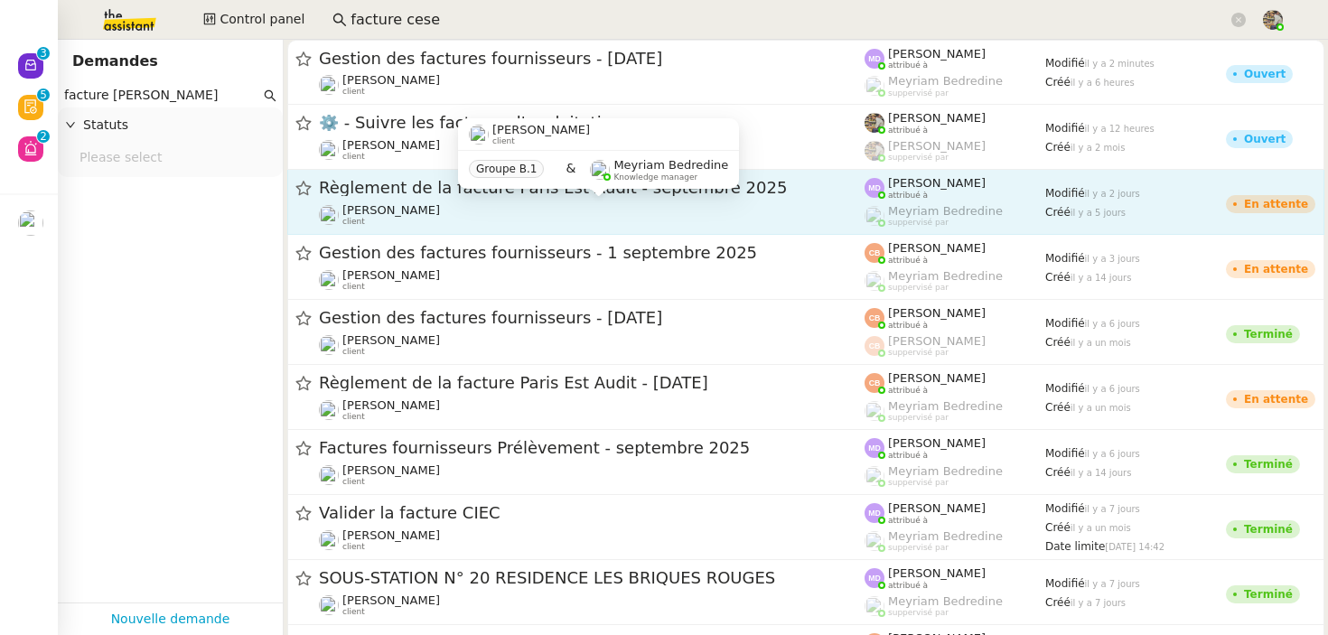
click at [488, 225] on div "[PERSON_NAME] Conceicao client" at bounding box center [592, 214] width 546 height 23
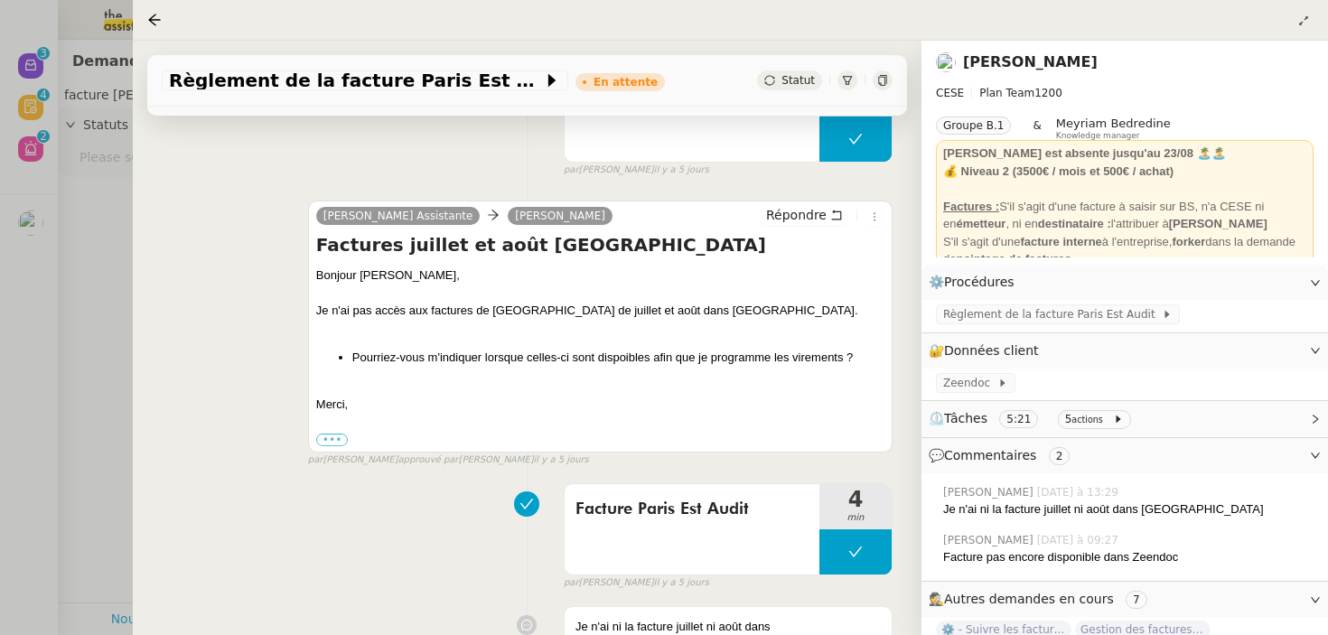
scroll to position [293, 0]
click at [72, 327] on div at bounding box center [664, 317] width 1328 height 635
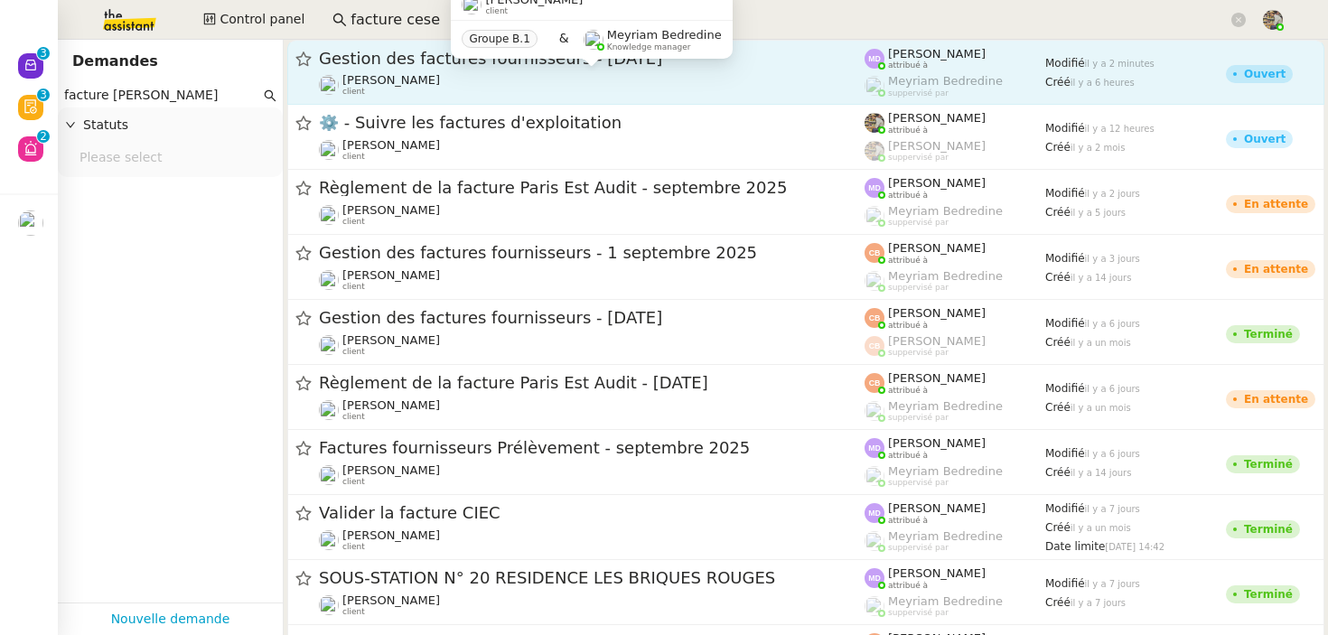
click at [618, 76] on div "[PERSON_NAME] Conceicao client" at bounding box center [592, 84] width 546 height 23
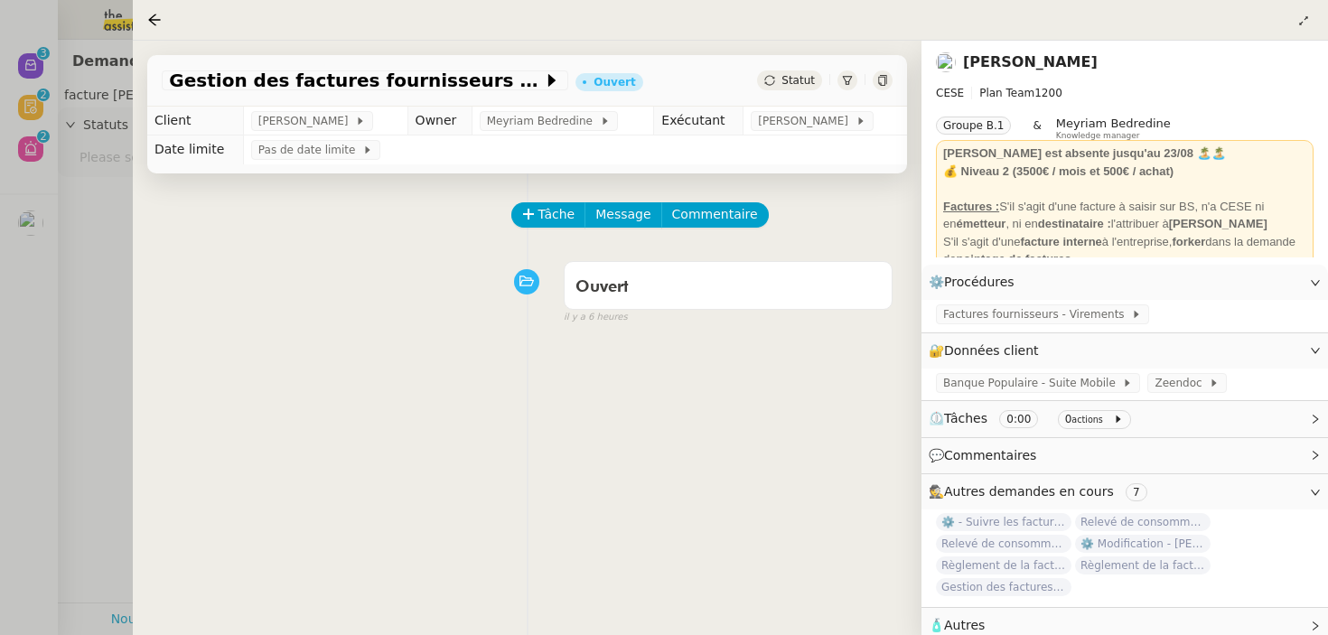
click at [65, 325] on div at bounding box center [664, 317] width 1328 height 635
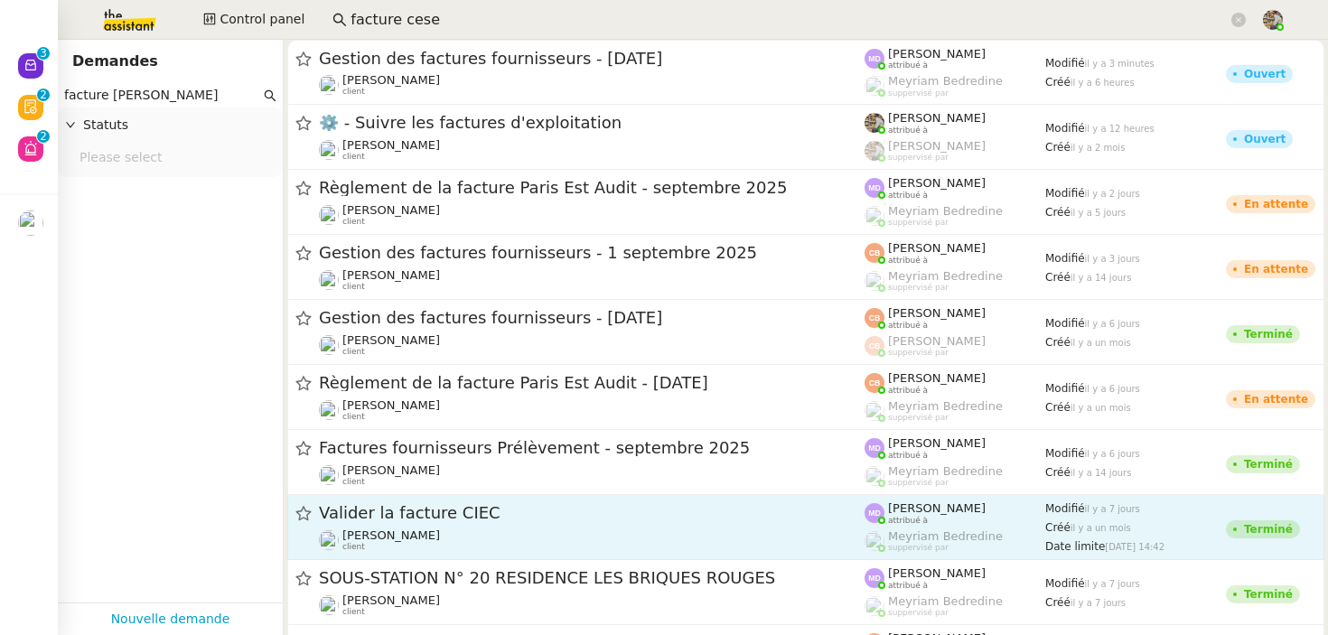
click at [498, 511] on span "Valider la facture CIEC" at bounding box center [592, 513] width 546 height 16
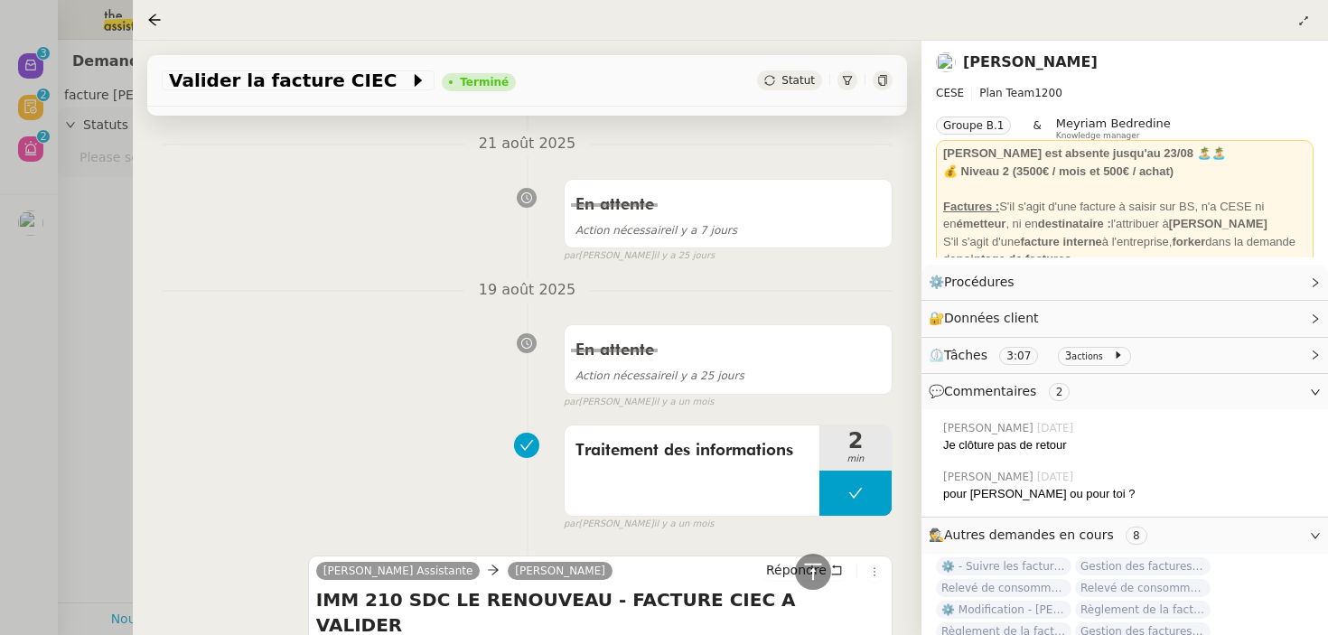
scroll to position [1095, 0]
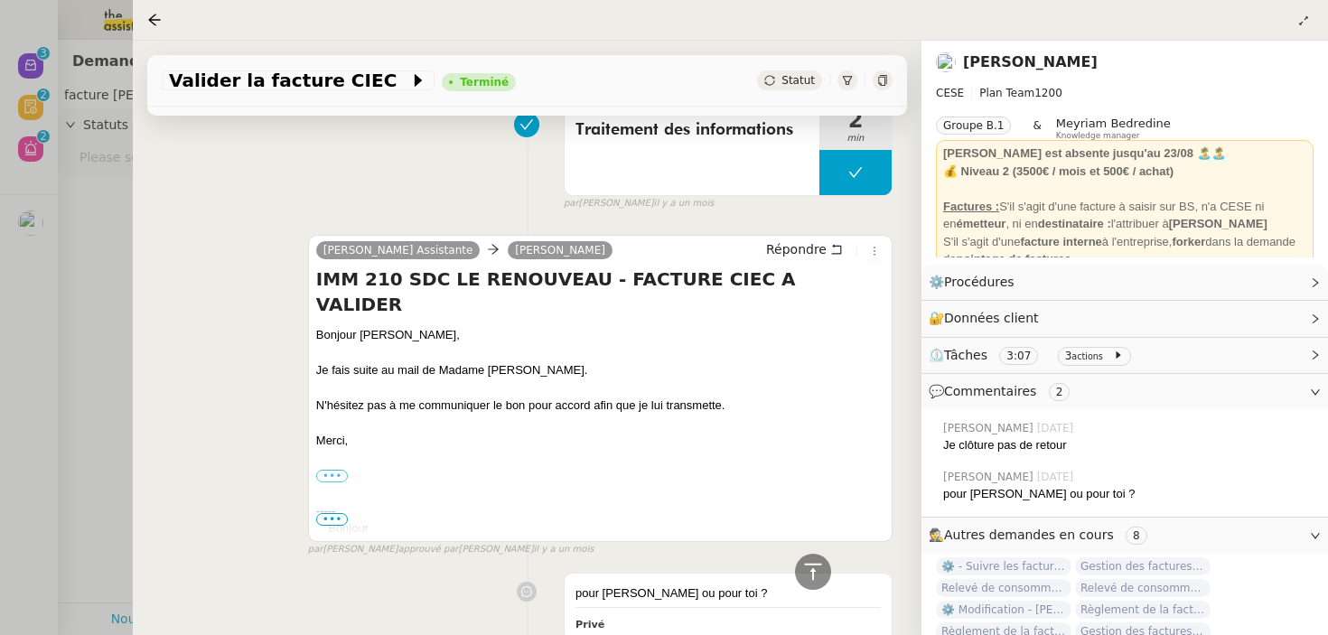
click at [90, 380] on div at bounding box center [664, 317] width 1328 height 635
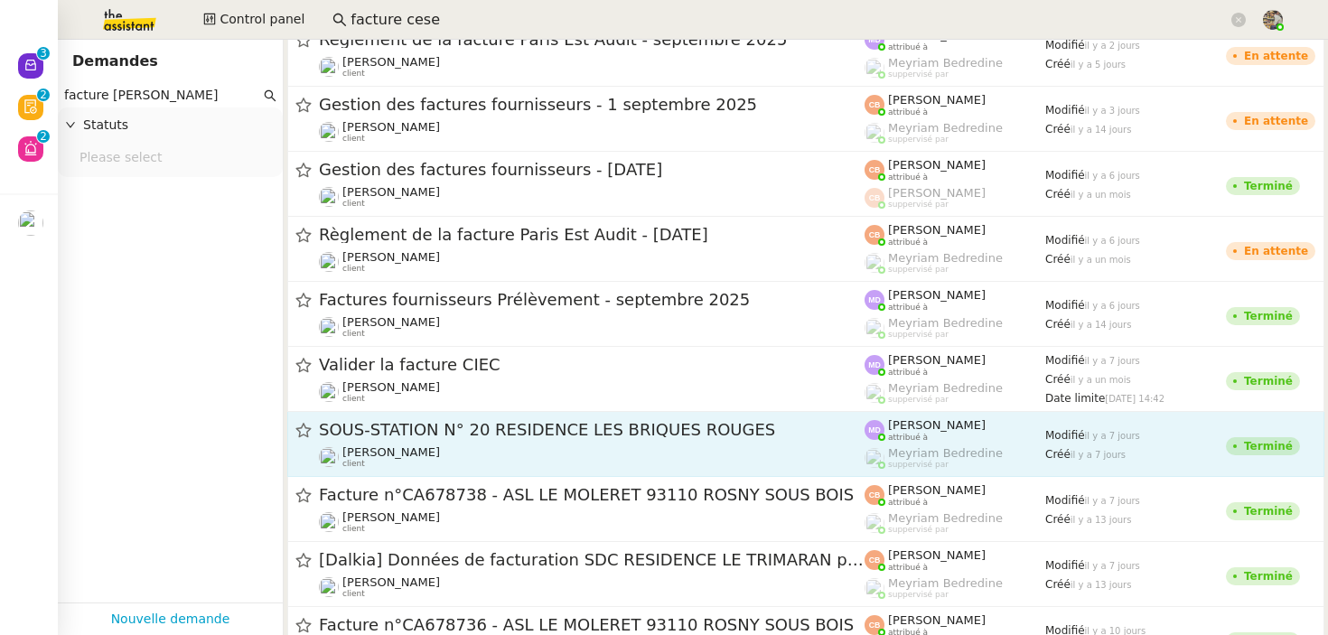
scroll to position [149, 0]
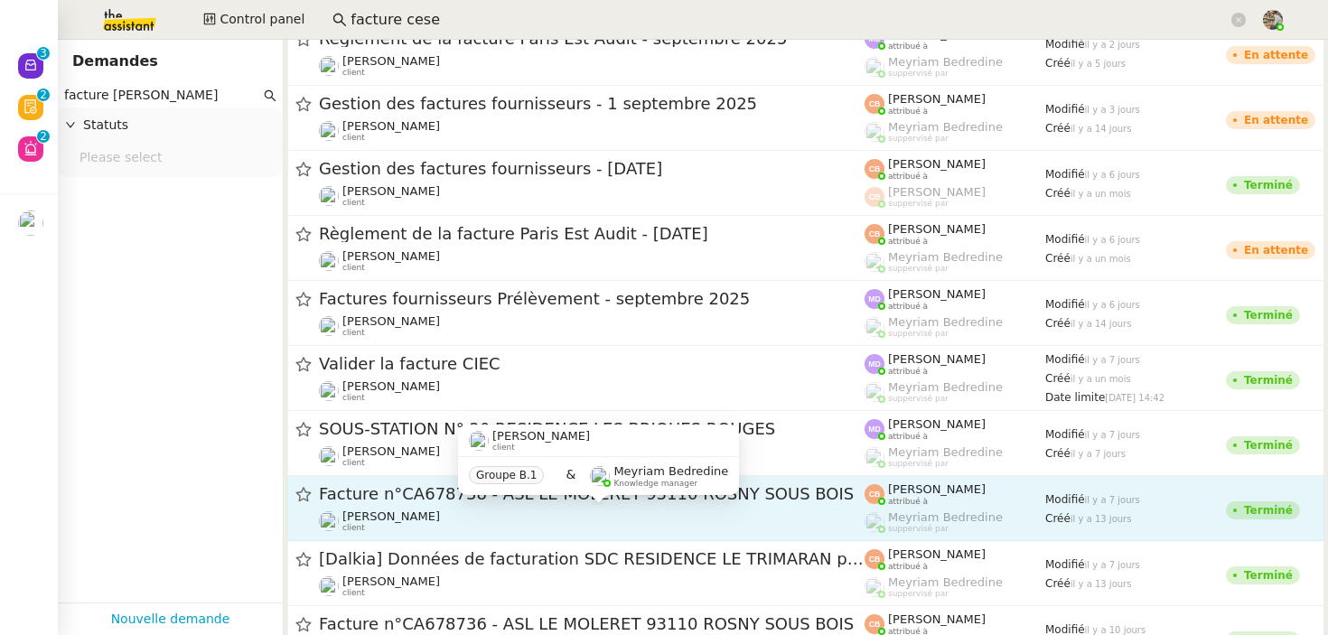
click at [514, 515] on div "[PERSON_NAME] Conceicao client" at bounding box center [592, 521] width 546 height 23
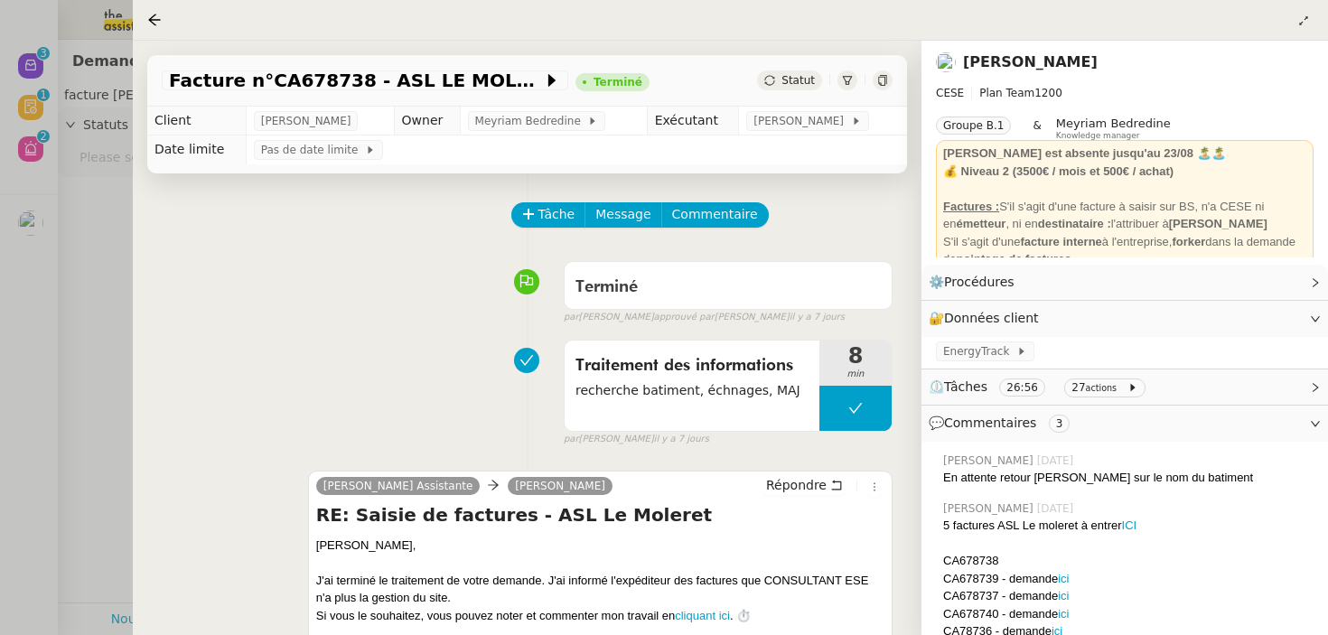
click at [82, 369] on div at bounding box center [664, 317] width 1328 height 635
